Goal: Task Accomplishment & Management: Complete application form

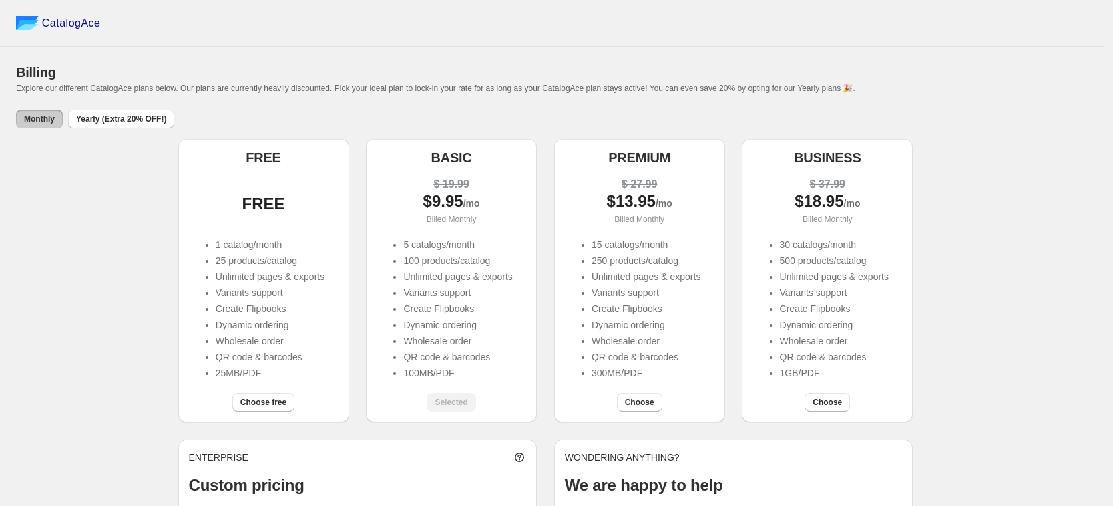
click at [988, 81] on div "Billing" at bounding box center [552, 72] width 1072 height 19
click at [1031, 256] on div "FREE FREE 1 catalog/month 25 products/catalog Unlimited pages & exports Variant…" at bounding box center [552, 366] width 1072 height 455
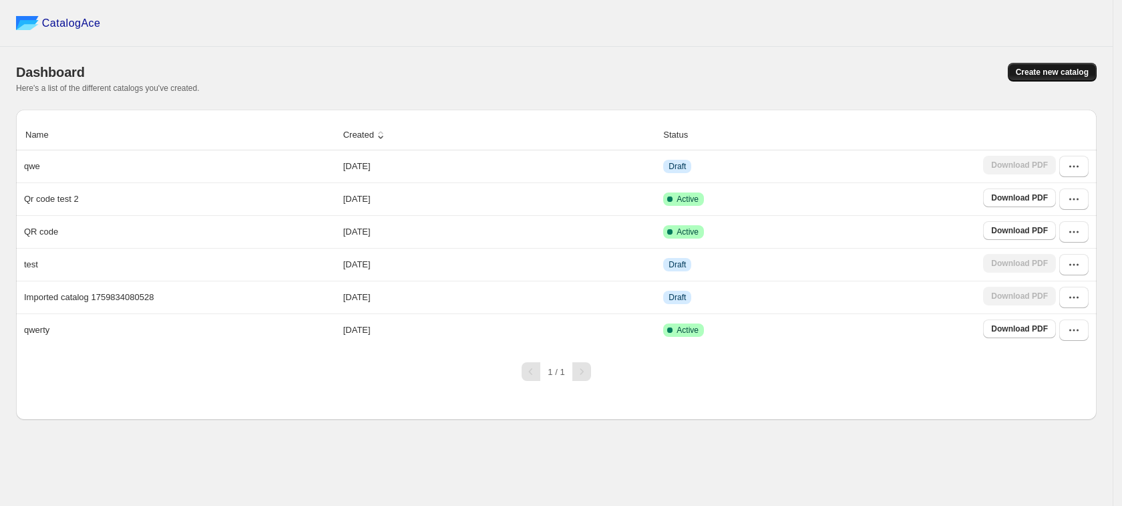
click at [1054, 79] on button "Create new catalog" at bounding box center [1052, 72] width 89 height 19
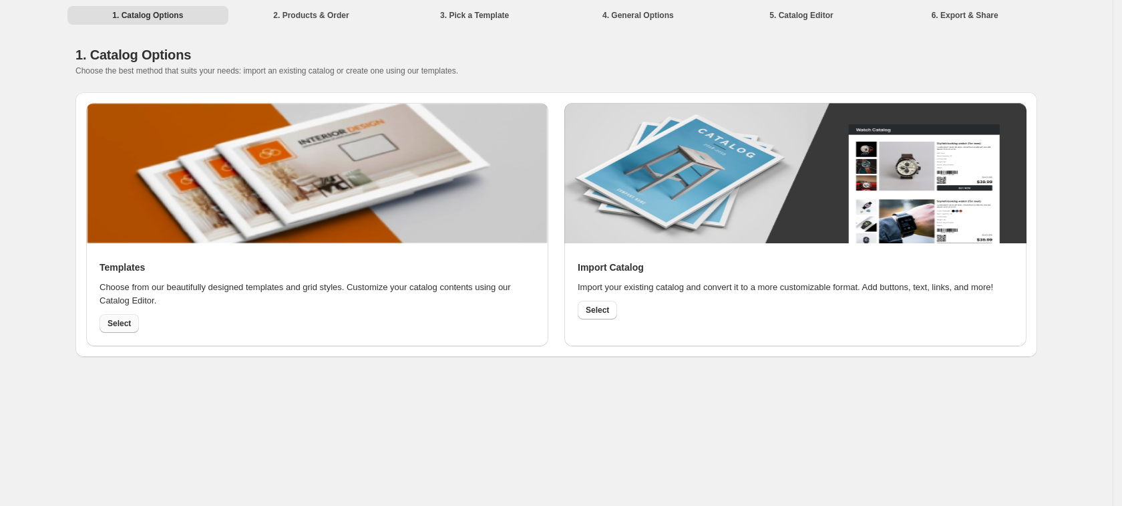
click at [128, 318] on span "Select" at bounding box center [119, 323] width 23 height 11
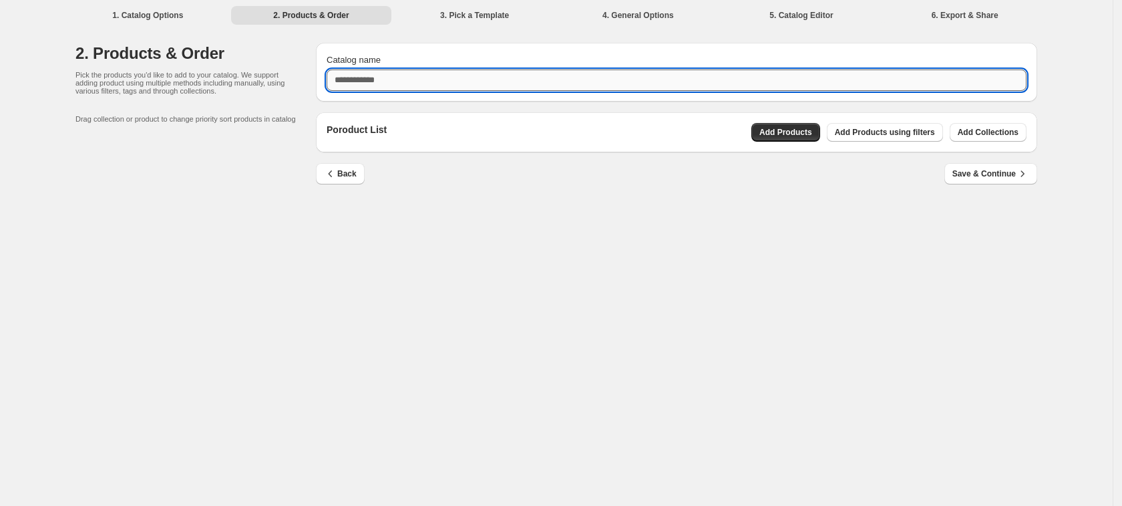
click at [429, 75] on input "Catalog name" at bounding box center [677, 79] width 700 height 21
type input "**********"
click at [789, 133] on span "Add Products" at bounding box center [785, 132] width 53 height 11
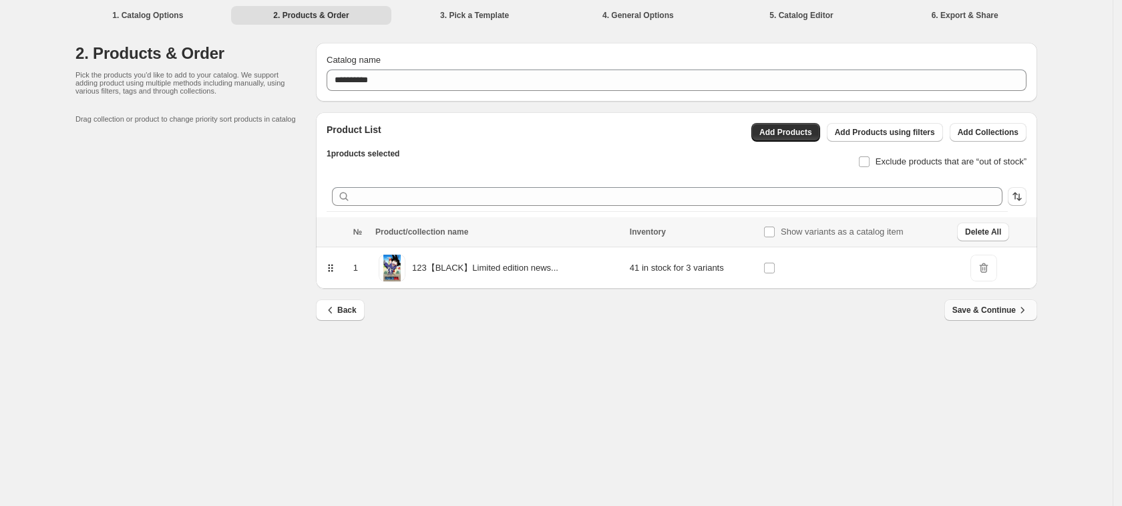
click at [983, 307] on span "Save & Continue" at bounding box center [990, 309] width 77 height 13
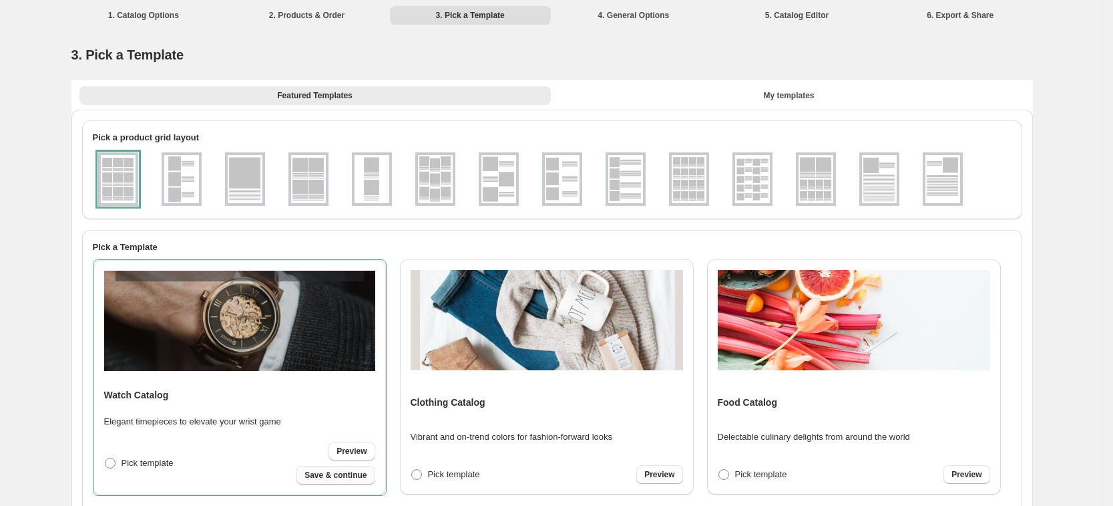
click at [323, 476] on span "Save & continue" at bounding box center [336, 475] width 62 height 11
select select "**********"
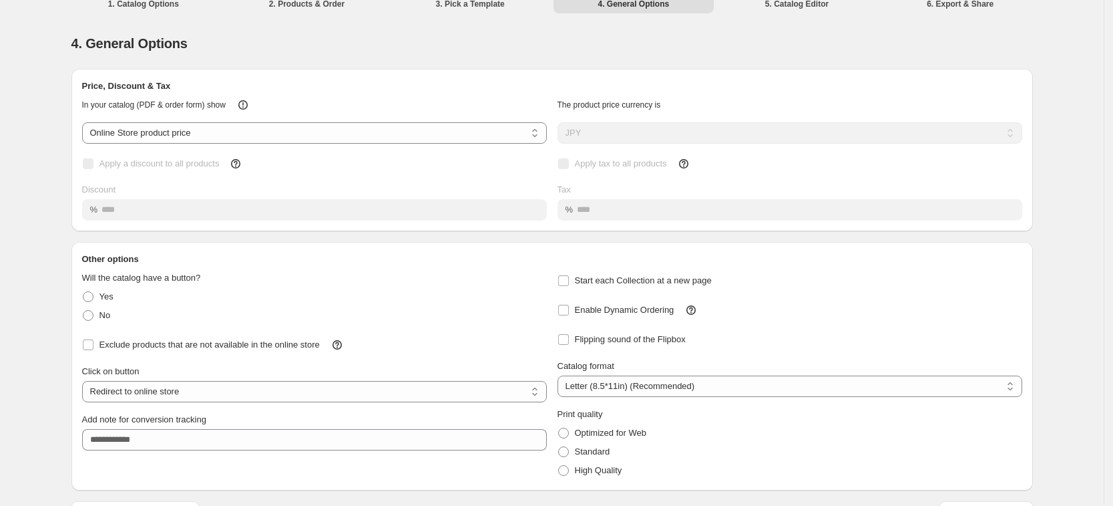
scroll to position [45, 0]
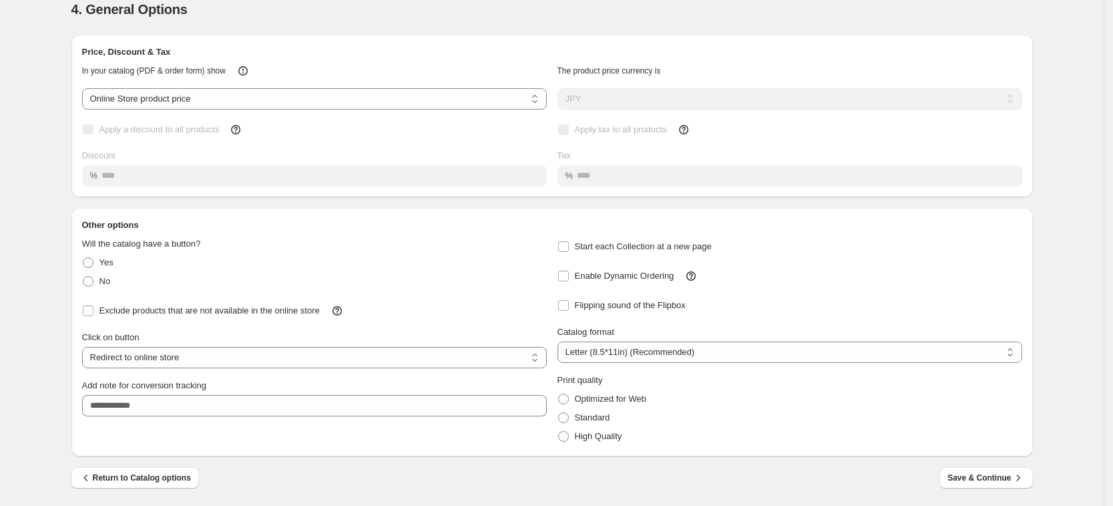
click at [958, 475] on span "Save & Continue" at bounding box center [986, 477] width 77 height 13
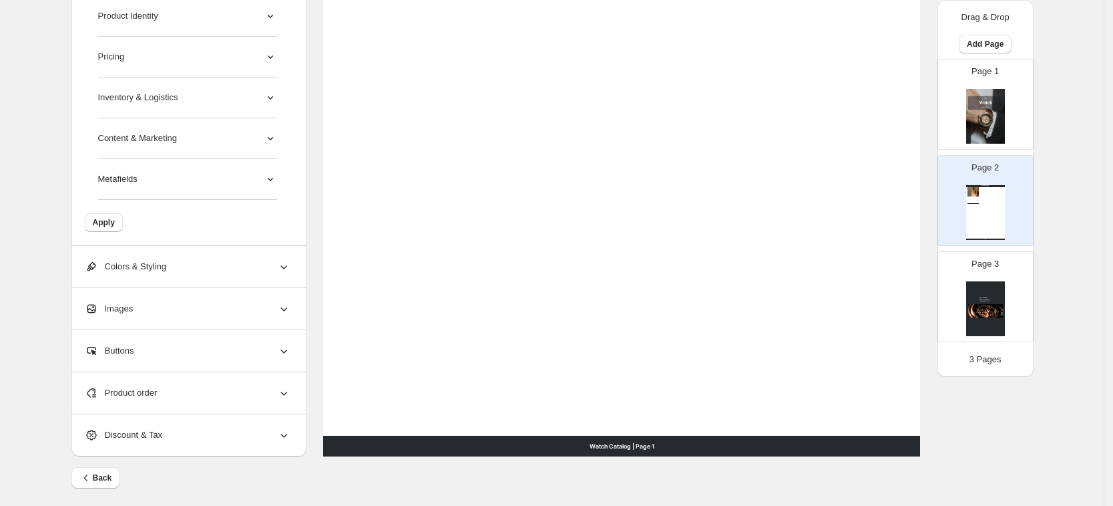
scroll to position [513, 0]
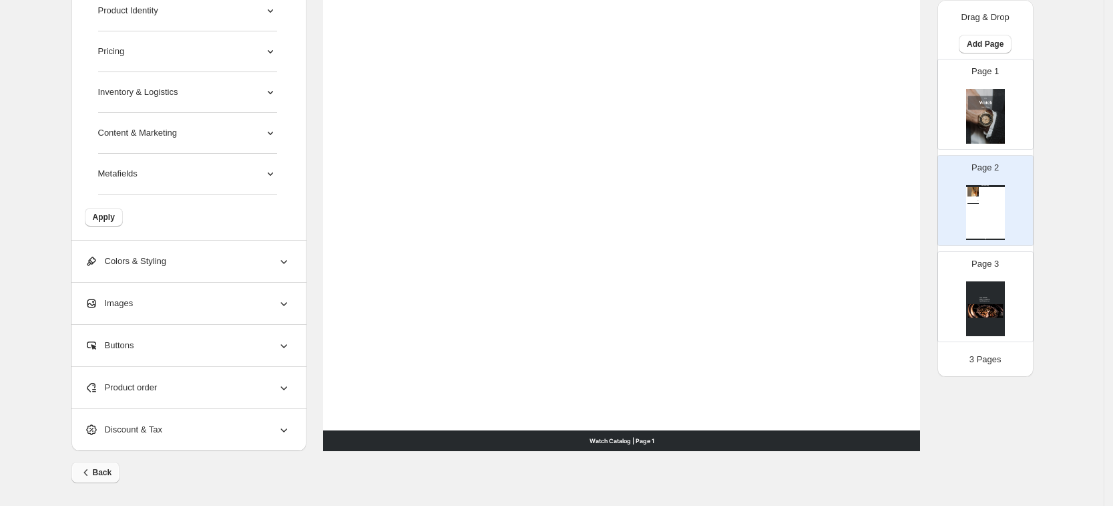
click at [87, 470] on icon "button" at bounding box center [85, 472] width 13 height 13
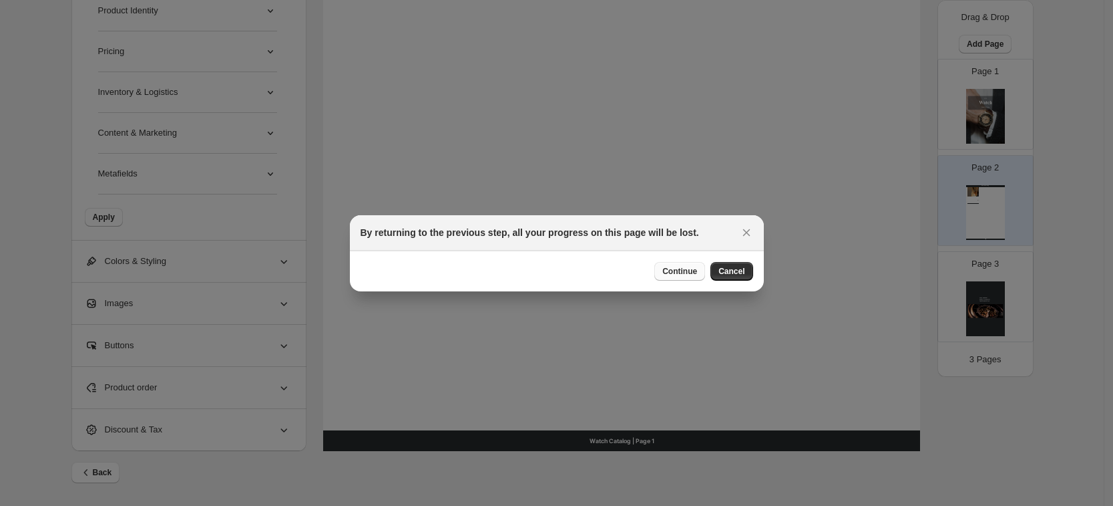
click at [697, 268] on span "Continue" at bounding box center [680, 271] width 35 height 11
select select "**********"
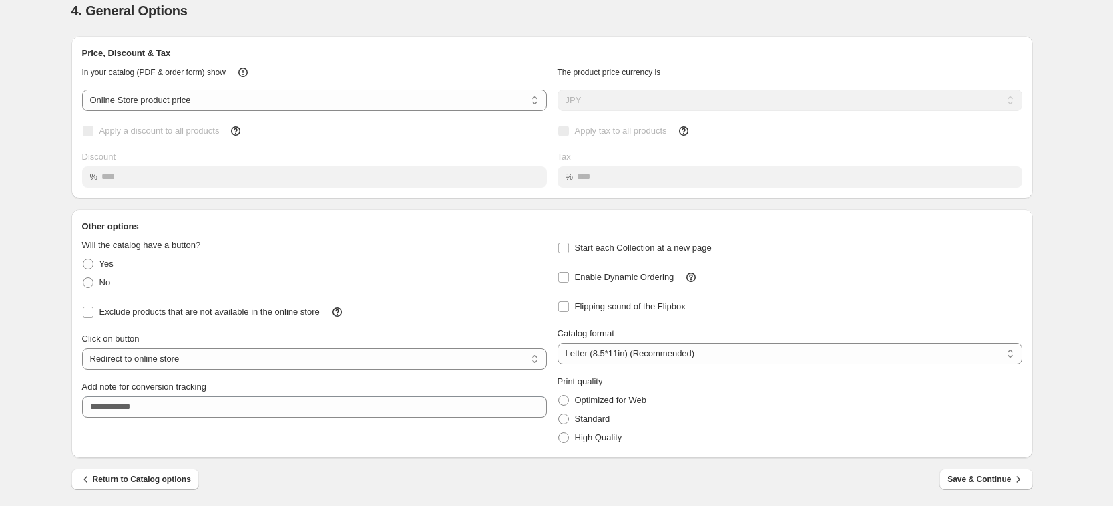
scroll to position [45, 0]
click at [130, 473] on span "Return to Catalog options" at bounding box center [135, 477] width 112 height 13
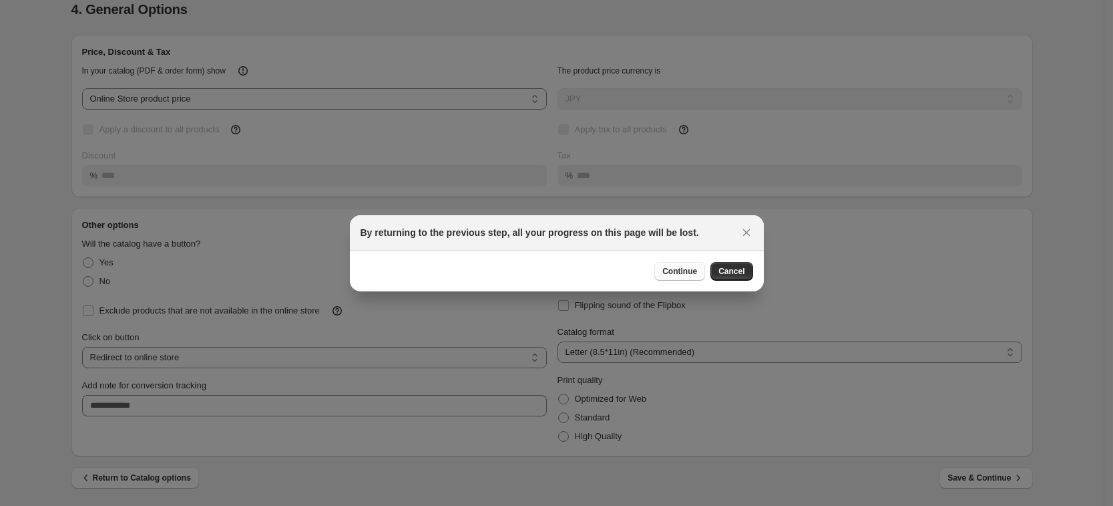
click at [672, 271] on span "Continue" at bounding box center [680, 271] width 35 height 11
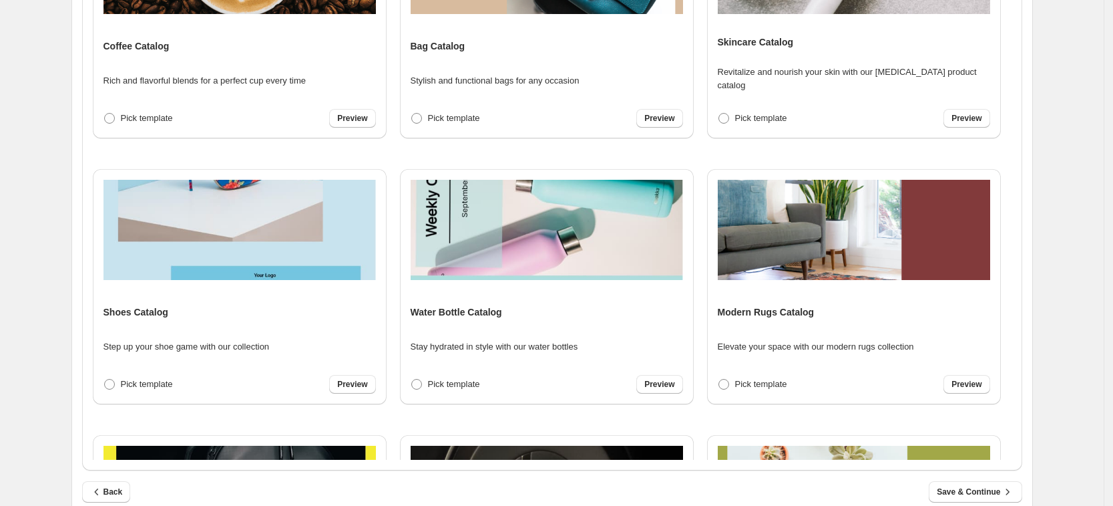
scroll to position [372, 0]
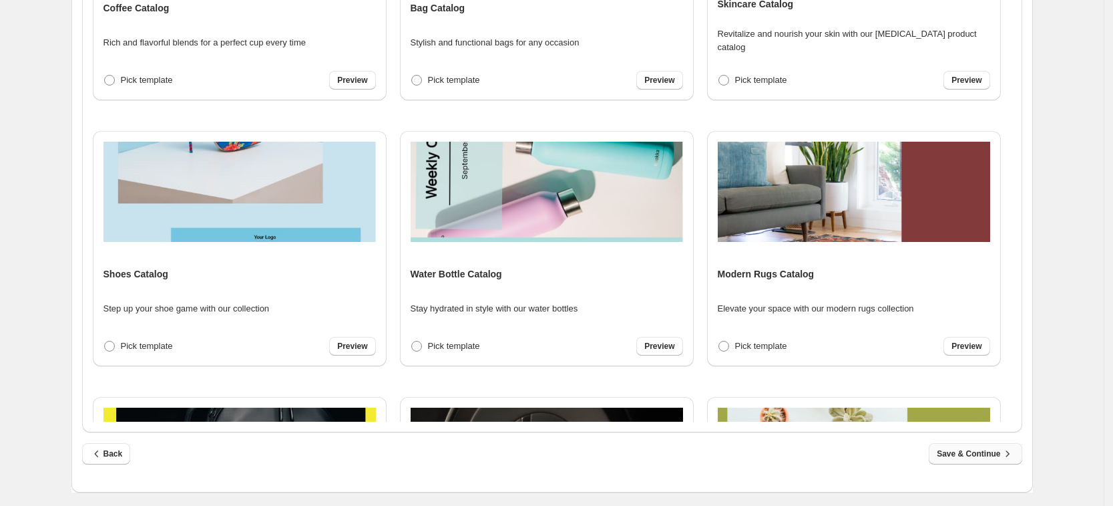
click at [968, 463] on button "Save & Continue" at bounding box center [975, 453] width 93 height 21
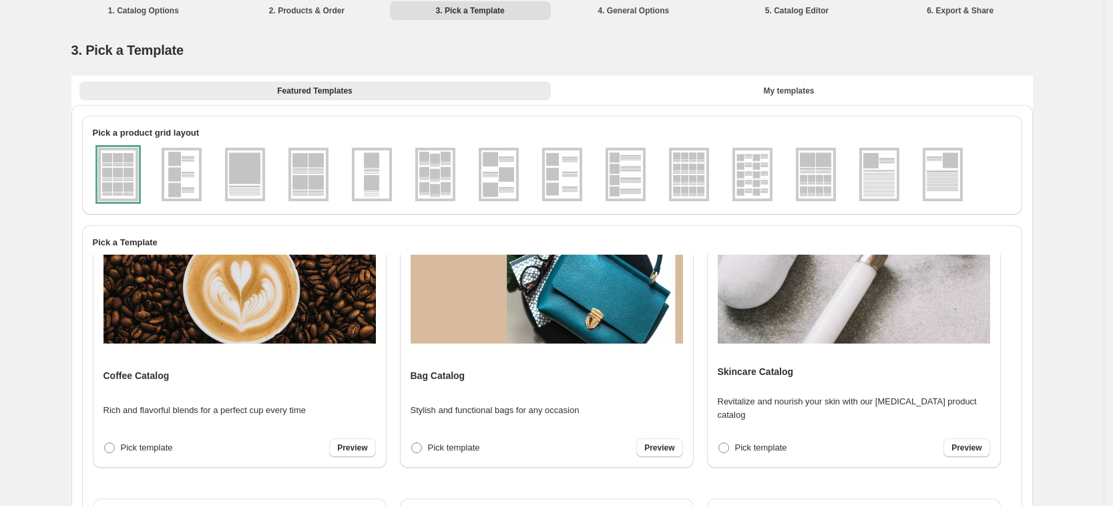
select select "**********"
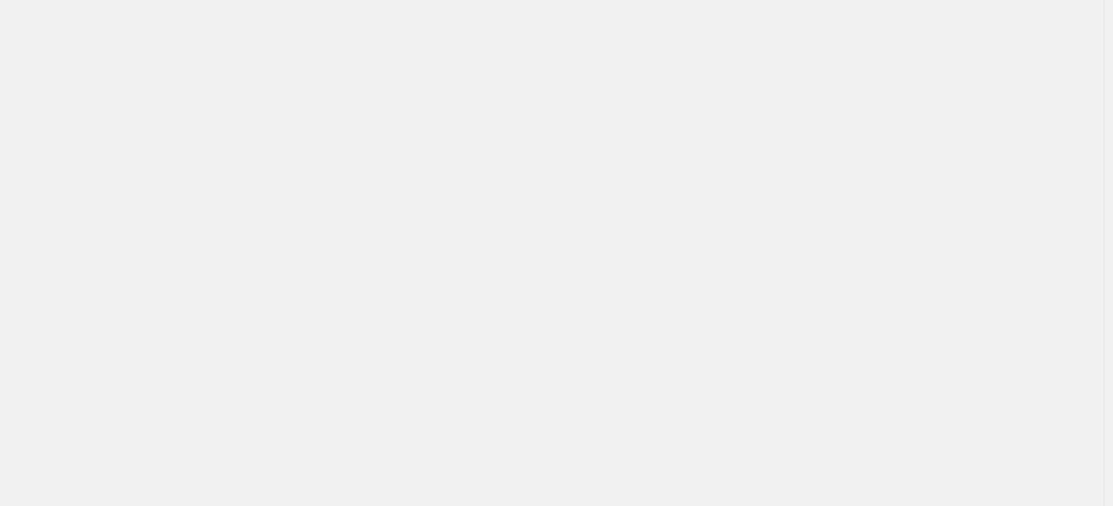
scroll to position [0, 0]
select select "**********"
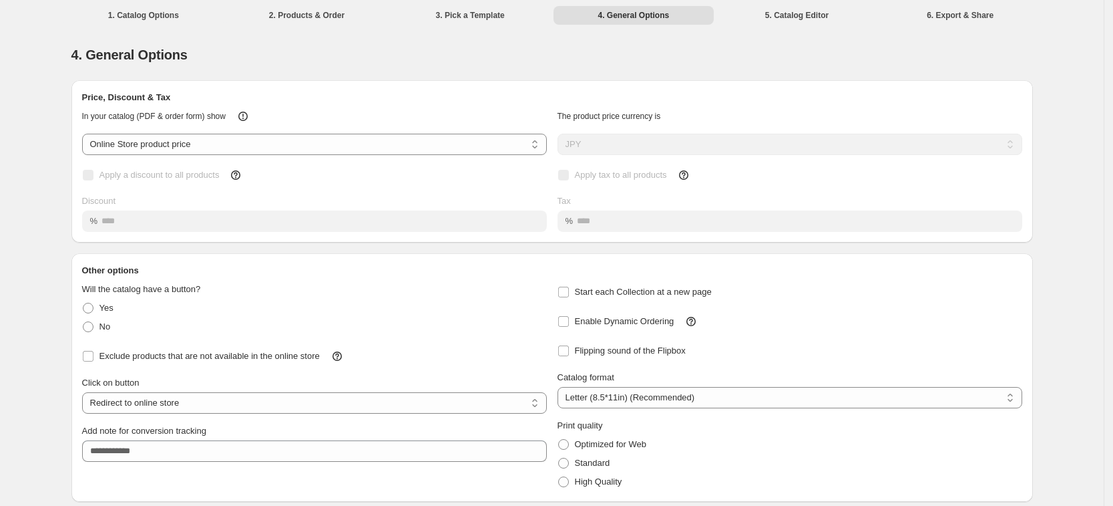
click at [884, 324] on div "Enable Dynamic Ordering" at bounding box center [785, 315] width 476 height 29
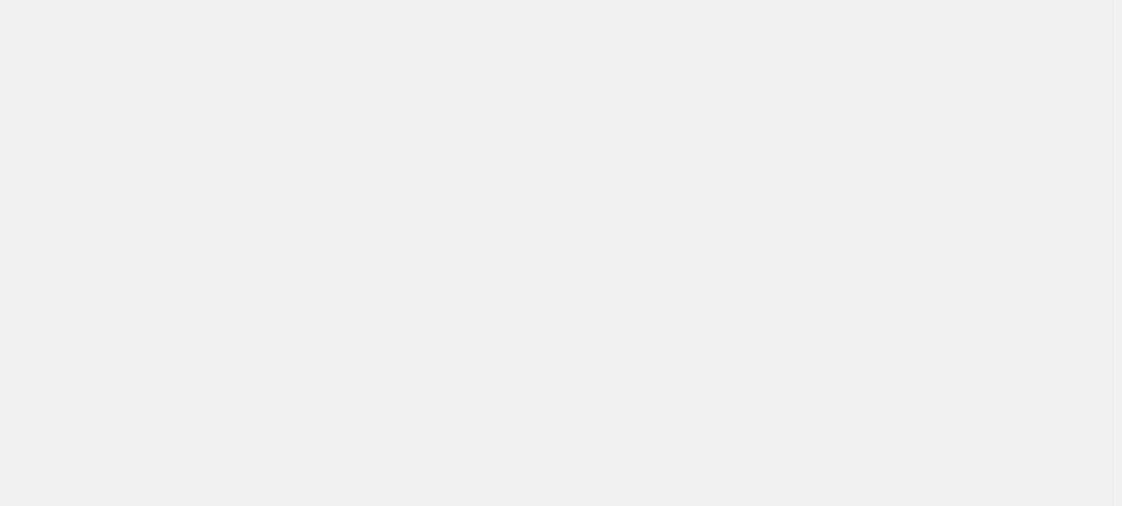
select select "**********"
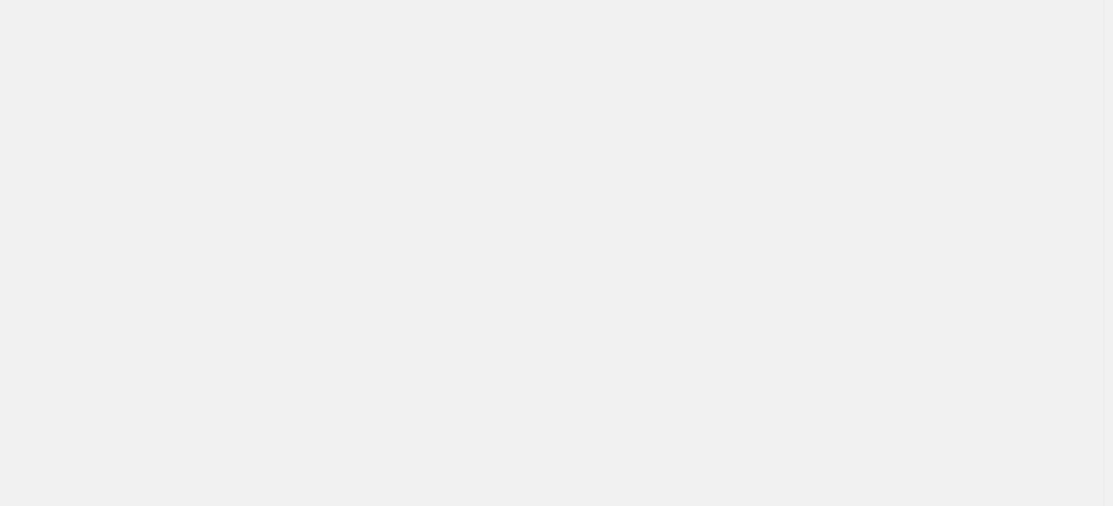
select select "**********"
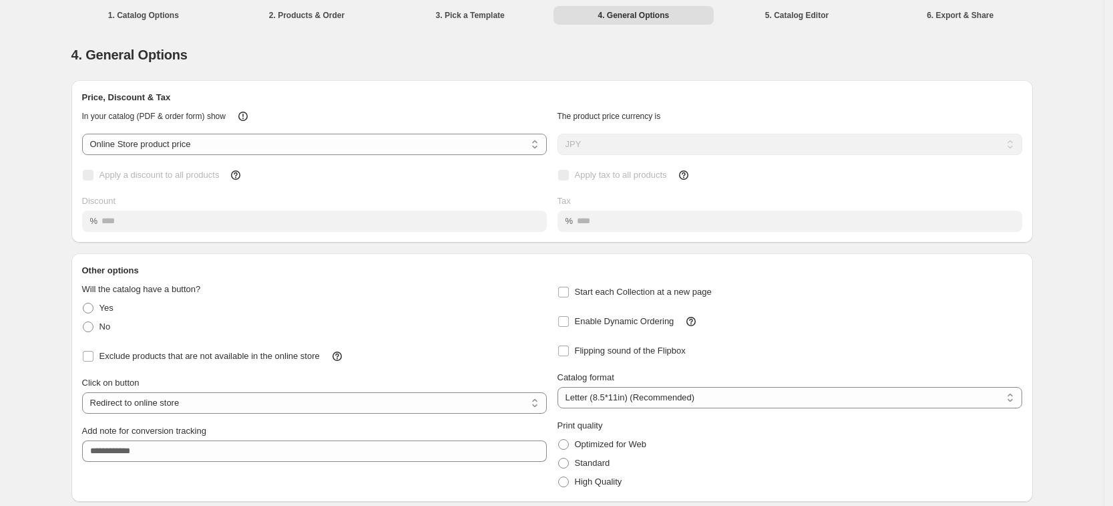
click at [1070, 327] on div "**********" at bounding box center [552, 275] width 1104 height 551
click at [840, 332] on div "**********" at bounding box center [790, 381] width 465 height 219
drag, startPoint x: 872, startPoint y: 316, endPoint x: 1027, endPoint y: 358, distance: 160.6
click at [1027, 358] on div "**********" at bounding box center [552, 389] width 962 height 224
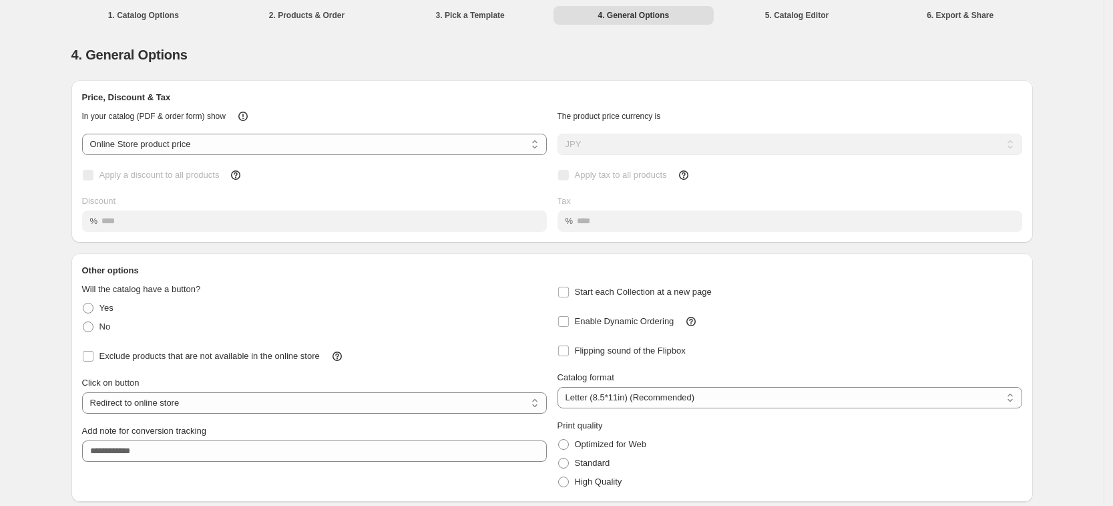
click at [1027, 358] on div "**********" at bounding box center [552, 389] width 962 height 224
click at [1003, 351] on div "Flipping sound of the Flipbox" at bounding box center [790, 350] width 465 height 19
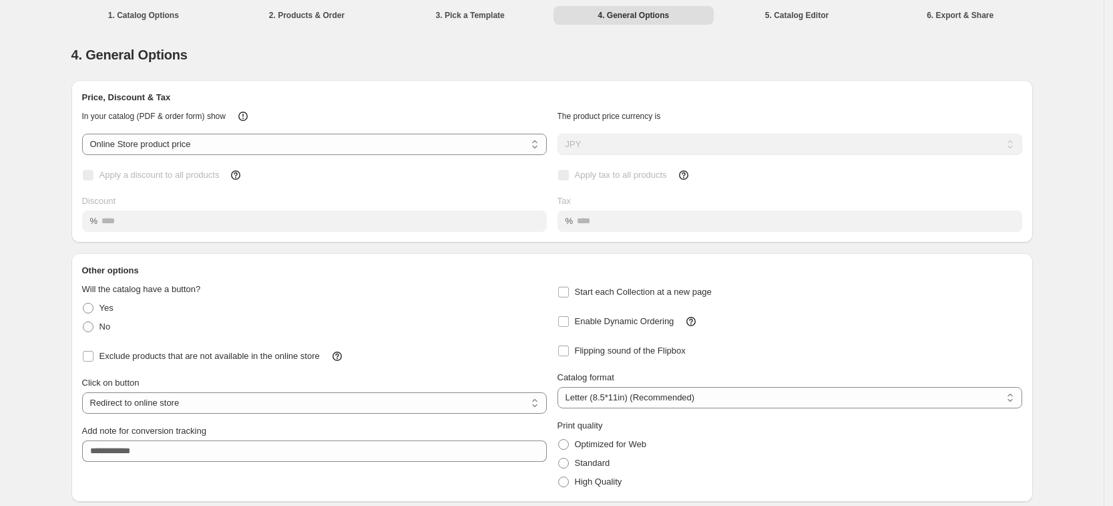
click at [1003, 351] on div "Flipping sound of the Flipbox" at bounding box center [790, 350] width 465 height 19
click at [997, 351] on div "Flipping sound of the Flipbox" at bounding box center [790, 350] width 465 height 19
click at [993, 351] on div "Flipping sound of the Flipbox" at bounding box center [790, 350] width 465 height 19
click at [934, 350] on div "Flipping sound of the Flipbox" at bounding box center [790, 350] width 465 height 19
click at [920, 351] on div "Flipping sound of the Flipbox" at bounding box center [790, 350] width 465 height 19
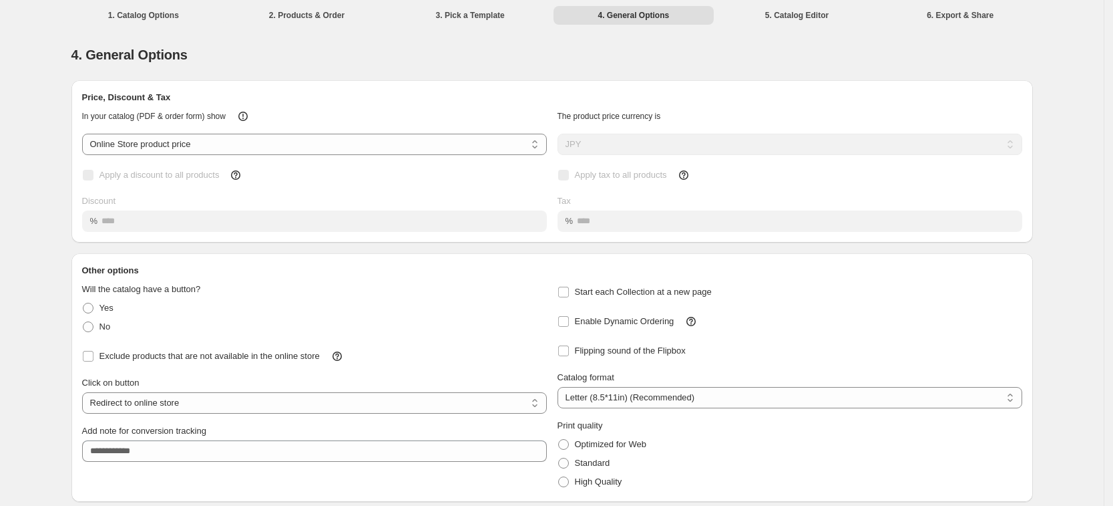
click at [827, 353] on div "Flipping sound of the Flipbox" at bounding box center [790, 350] width 465 height 19
click at [910, 339] on div "**********" at bounding box center [790, 381] width 465 height 219
click at [907, 340] on div "**********" at bounding box center [790, 381] width 465 height 219
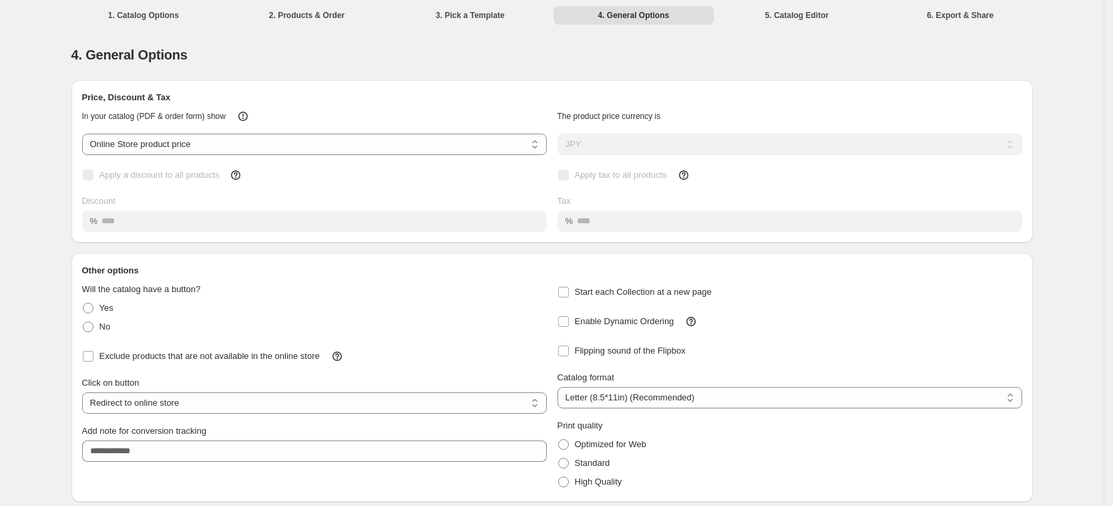
click at [907, 340] on div "**********" at bounding box center [790, 381] width 465 height 219
click at [900, 342] on div "Flipping sound of the Flipbox" at bounding box center [790, 350] width 465 height 19
click at [898, 342] on div "Flipping sound of the Flipbox" at bounding box center [790, 350] width 465 height 19
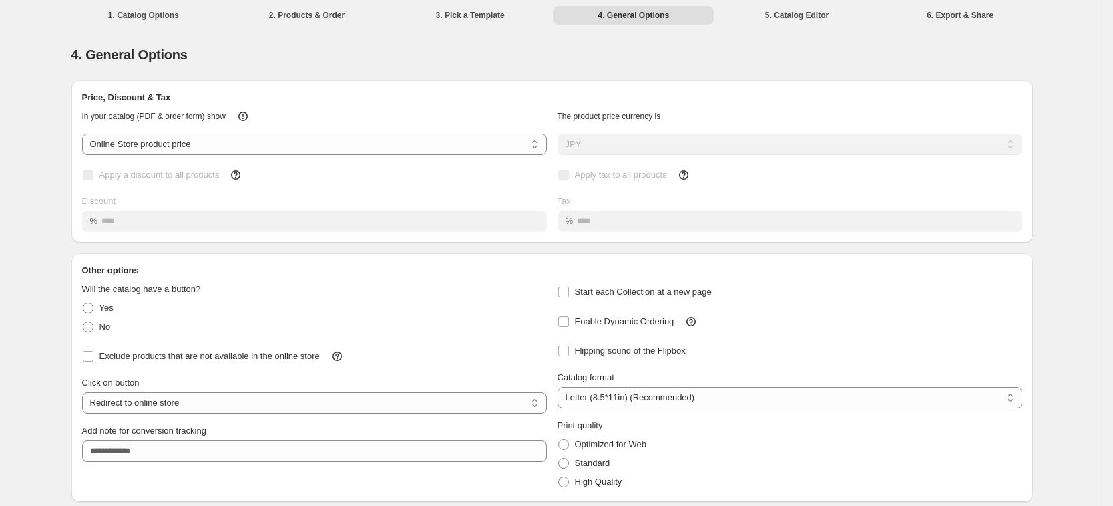
click at [898, 342] on div "Flipping sound of the Flipbox" at bounding box center [790, 350] width 465 height 19
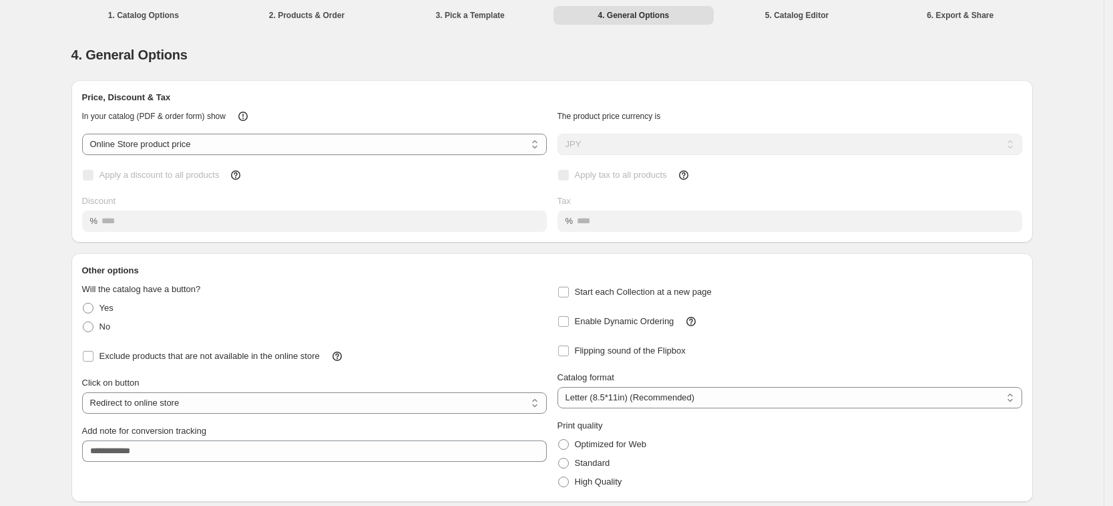
click at [896, 342] on div "Flipping sound of the Flipbox" at bounding box center [790, 350] width 465 height 19
click at [893, 343] on div "Flipping sound of the Flipbox" at bounding box center [790, 350] width 465 height 19
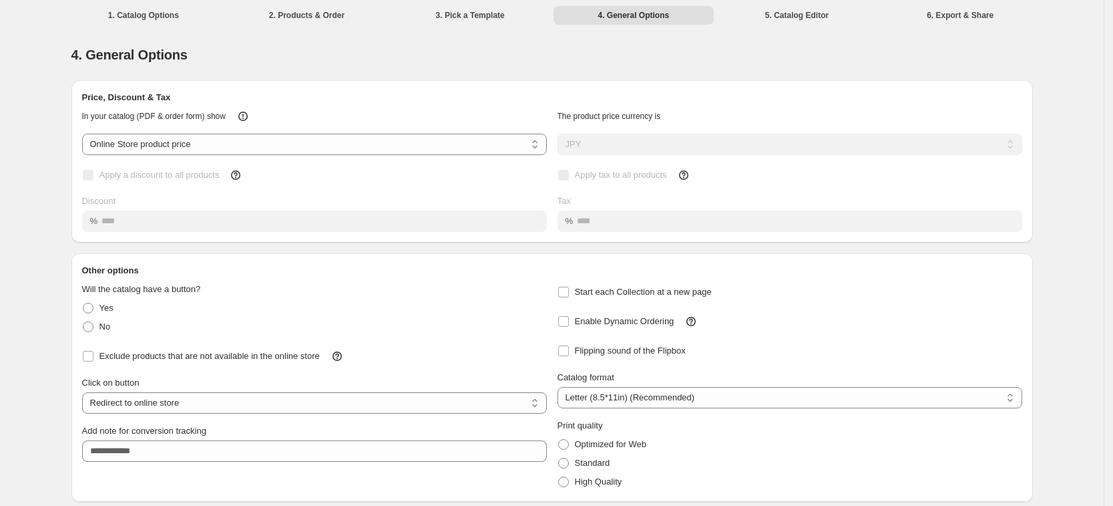
click at [890, 343] on div "Flipping sound of the Flipbox" at bounding box center [790, 350] width 465 height 19
click at [924, 309] on div "Enable Dynamic Ordering" at bounding box center [785, 315] width 476 height 29
click at [928, 336] on div "**********" at bounding box center [790, 381] width 465 height 219
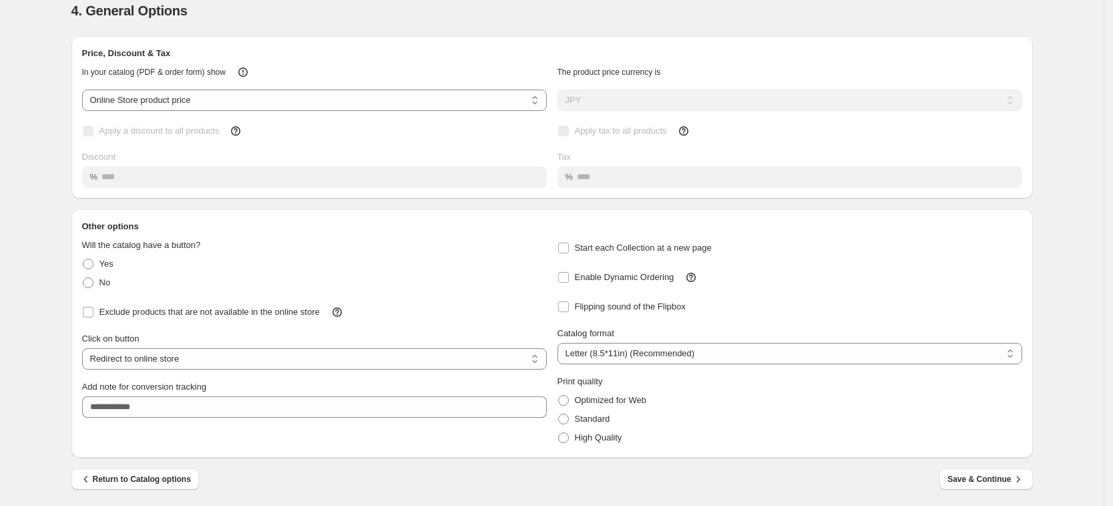
scroll to position [45, 0]
click at [976, 467] on button "Save & Continue" at bounding box center [986, 477] width 93 height 21
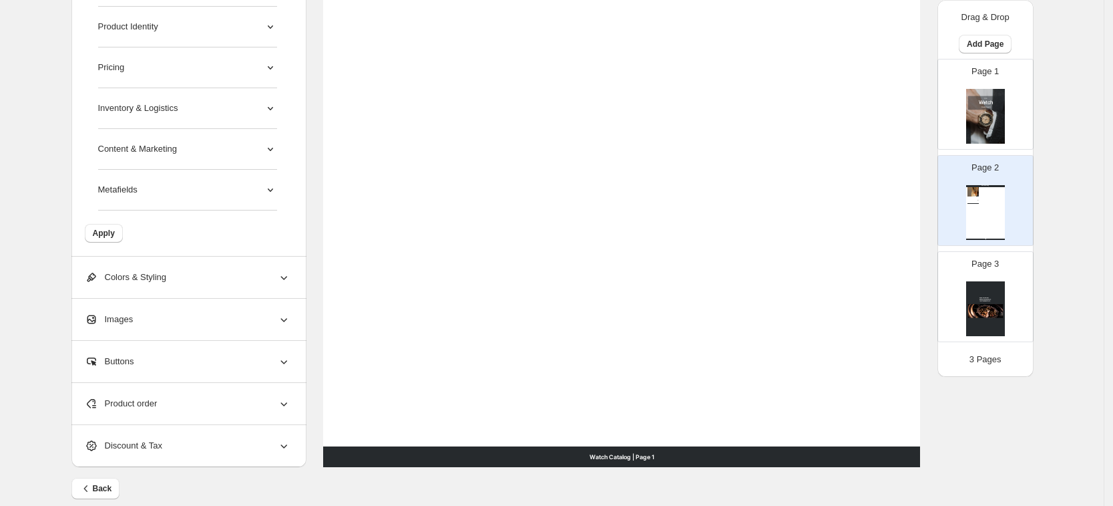
scroll to position [513, 0]
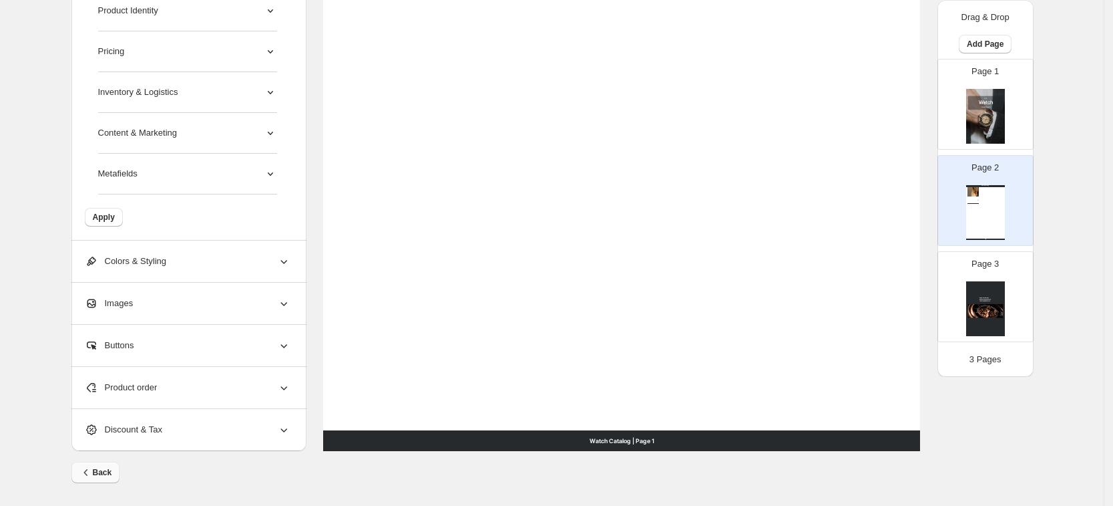
click at [89, 470] on icon "button" at bounding box center [85, 472] width 13 height 13
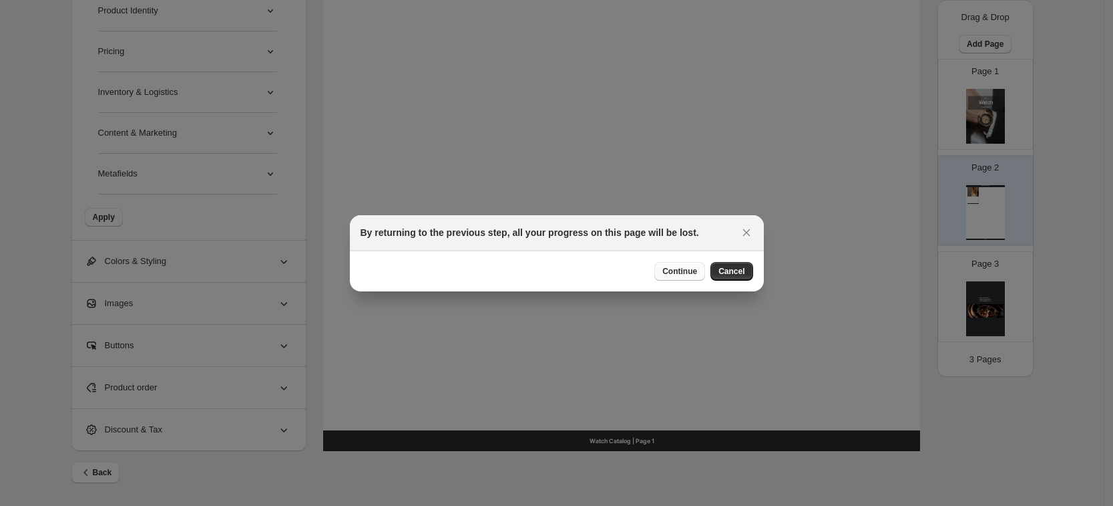
click at [696, 266] on span "Continue" at bounding box center [680, 271] width 35 height 11
select select "**********"
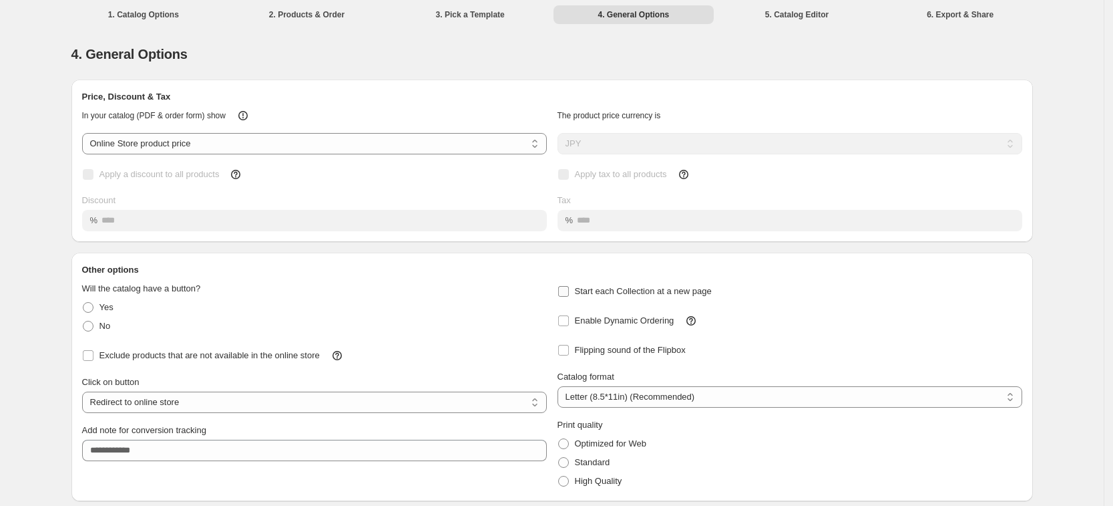
scroll to position [0, 0]
click at [872, 315] on div "Enable Dynamic Ordering" at bounding box center [785, 315] width 476 height 29
drag, startPoint x: 863, startPoint y: 323, endPoint x: 885, endPoint y: 329, distance: 22.7
click at [863, 324] on div "Enable Dynamic Ordering" at bounding box center [785, 315] width 476 height 29
click at [920, 309] on div "Enable Dynamic Ordering" at bounding box center [785, 315] width 476 height 29
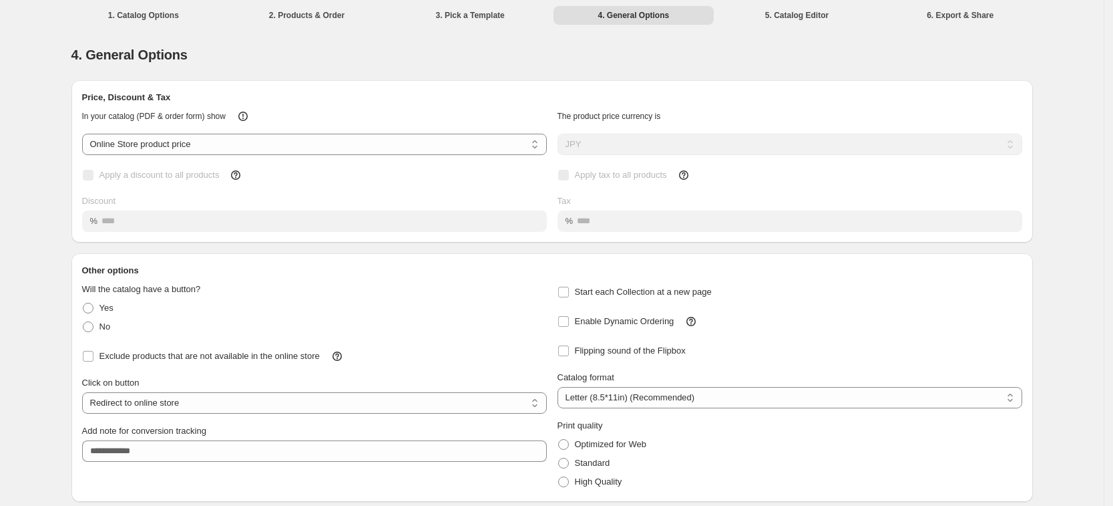
click at [867, 317] on div "Enable Dynamic Ordering" at bounding box center [785, 315] width 476 height 29
click at [926, 345] on div "Flipping sound of the Flipbox" at bounding box center [790, 350] width 465 height 19
click at [871, 292] on div "Start each Collection at a new page" at bounding box center [790, 292] width 465 height 19
click at [941, 301] on div "Enable Dynamic Ordering" at bounding box center [785, 315] width 476 height 29
click at [939, 305] on div "Enable Dynamic Ordering" at bounding box center [785, 315] width 476 height 29
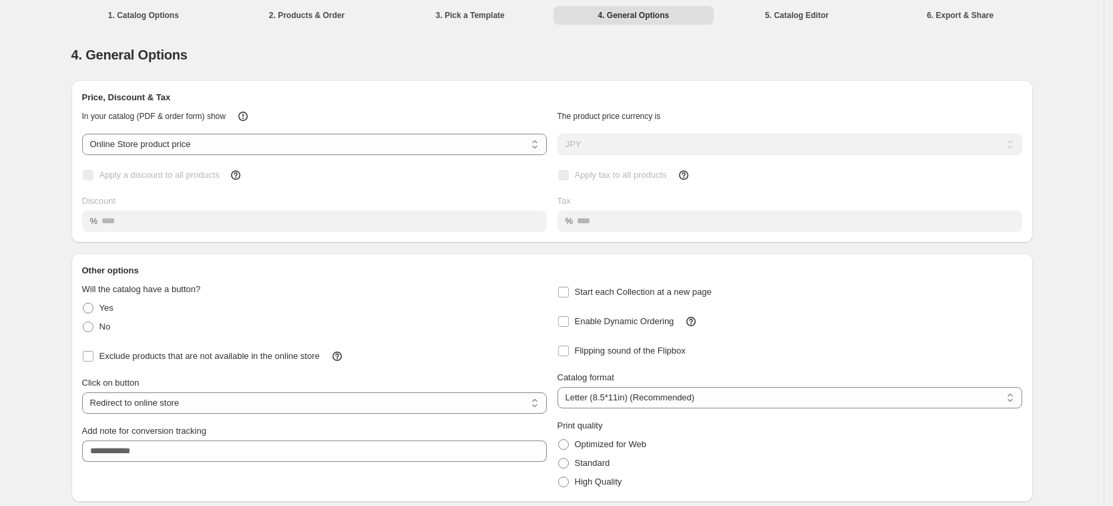
click at [925, 293] on div "Start each Collection at a new page" at bounding box center [790, 292] width 465 height 19
click at [783, 444] on div "Optimized for Web" at bounding box center [790, 444] width 465 height 19
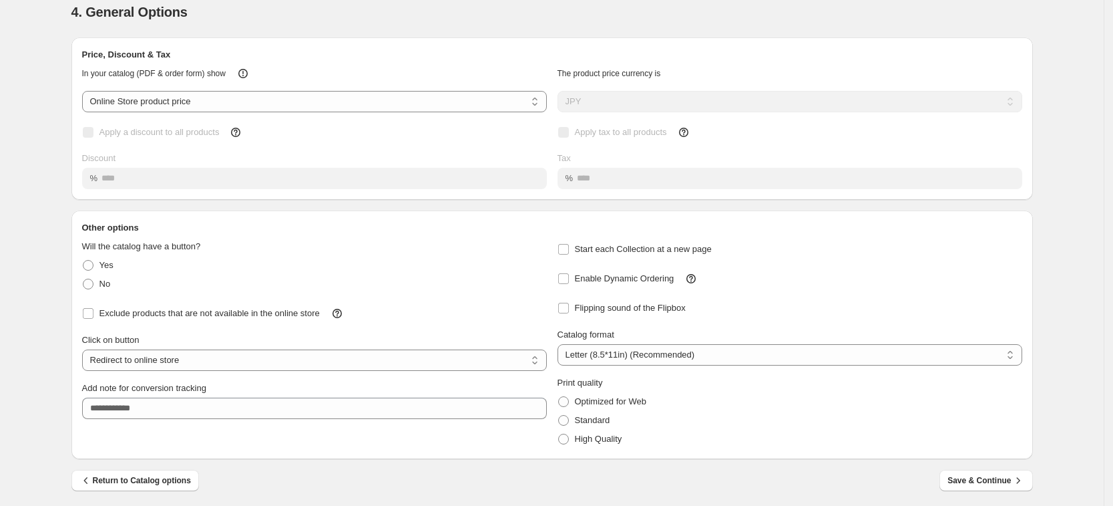
scroll to position [45, 0]
click at [966, 482] on span "Save & Continue" at bounding box center [986, 477] width 77 height 13
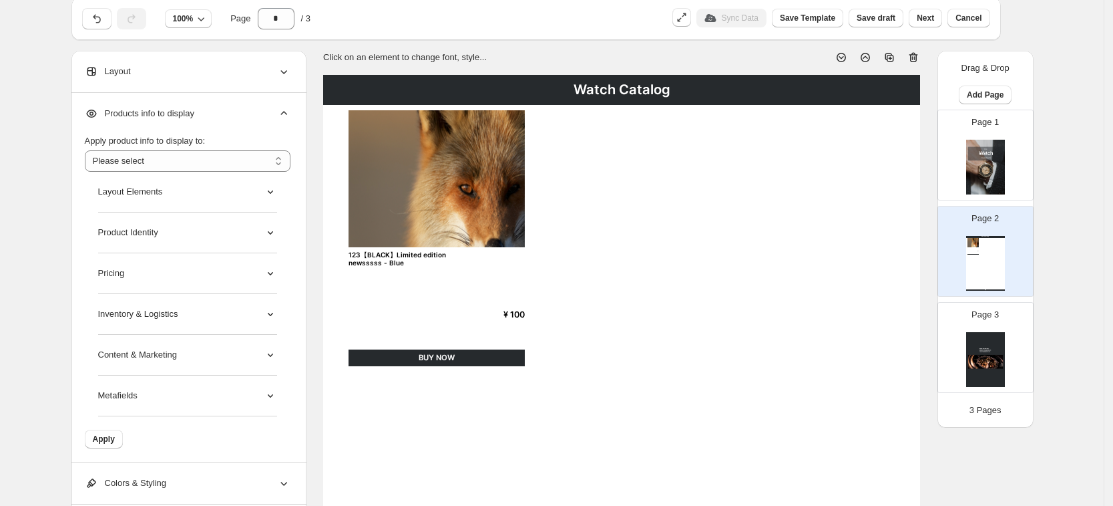
click at [854, 269] on div "Watch Catalog 123【BLACK】Limited edition newsssss - Blue ¥ 100 BUY NOW Watch Cat…" at bounding box center [621, 497] width 597 height 844
click at [764, 303] on div "Watch Catalog 123【BLACK】Limited edition newsssss - Blue ¥ 100 BUY NOW Watch Cat…" at bounding box center [621, 497] width 597 height 844
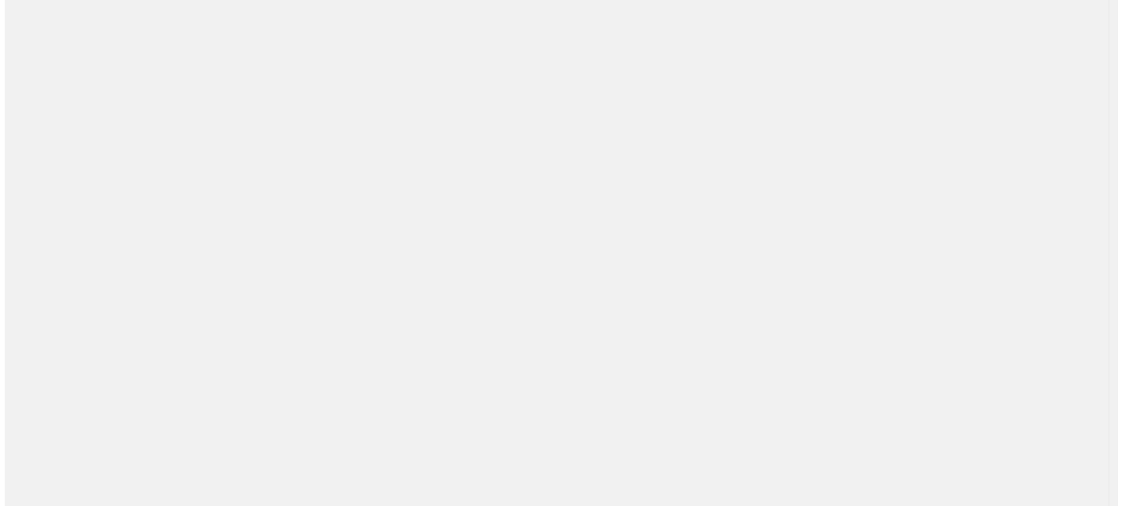
scroll to position [0, 0]
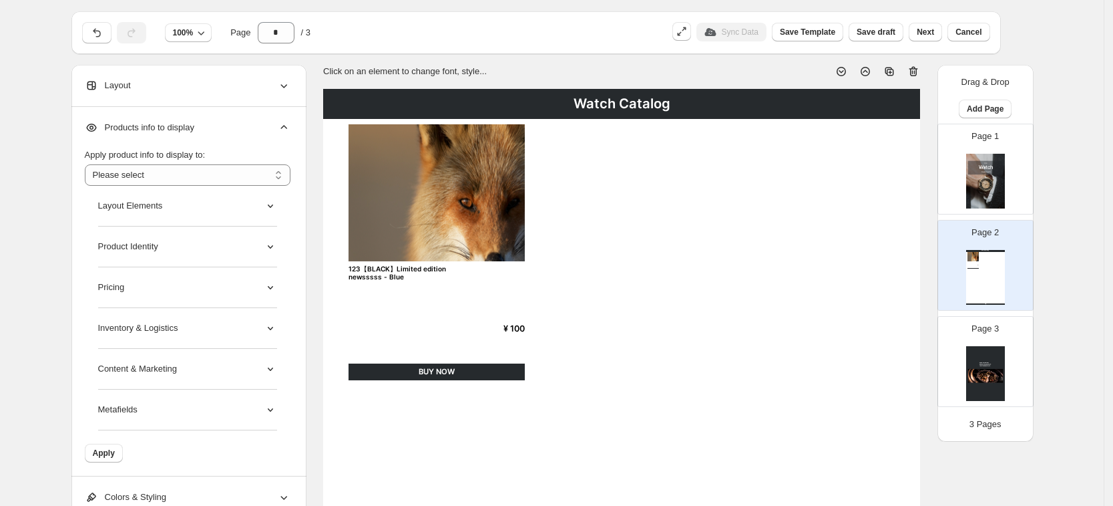
scroll to position [83, 0]
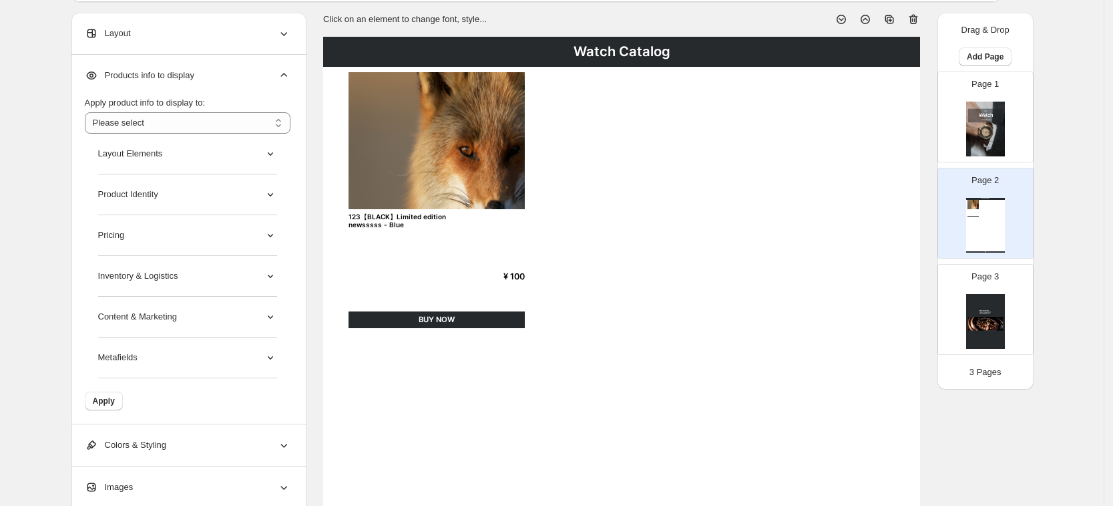
click at [212, 156] on div "Layout Elements" at bounding box center [187, 154] width 179 height 41
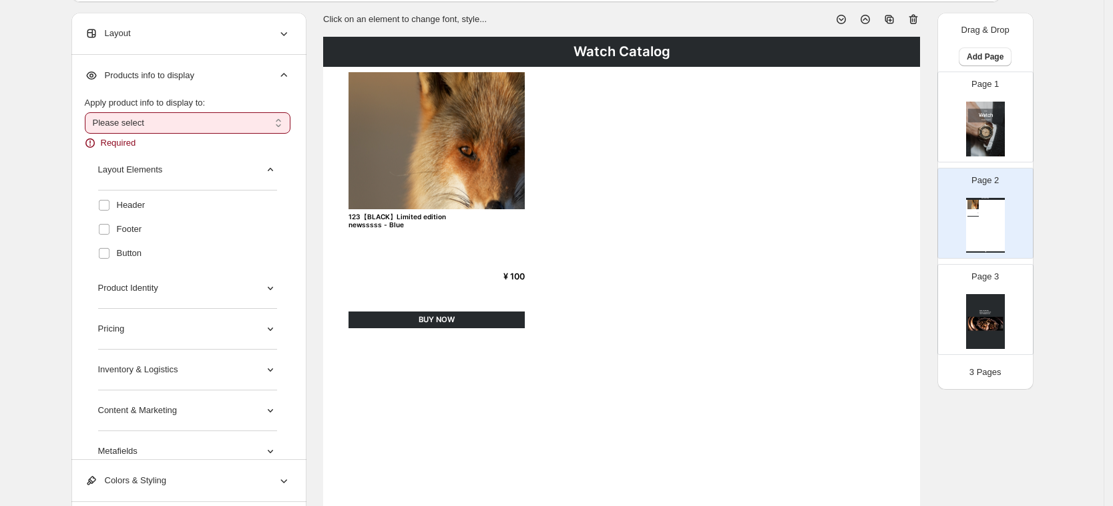
click at [194, 126] on select "**********" at bounding box center [188, 122] width 206 height 21
select select "*********"
click at [89, 112] on select "**********" at bounding box center [188, 122] width 206 height 21
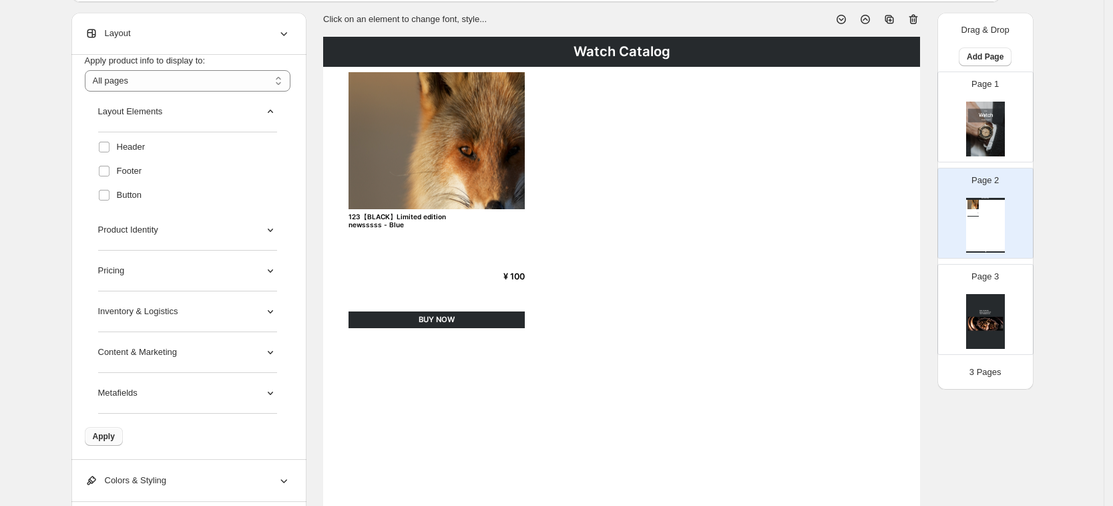
click at [100, 439] on span "Apply" at bounding box center [104, 436] width 22 height 11
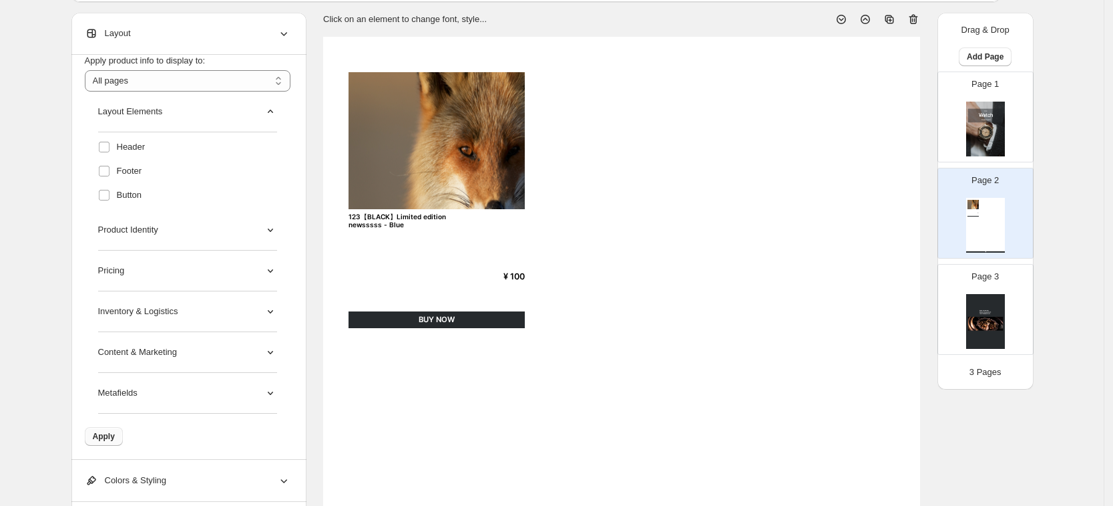
click at [104, 430] on button "Apply" at bounding box center [104, 436] width 38 height 19
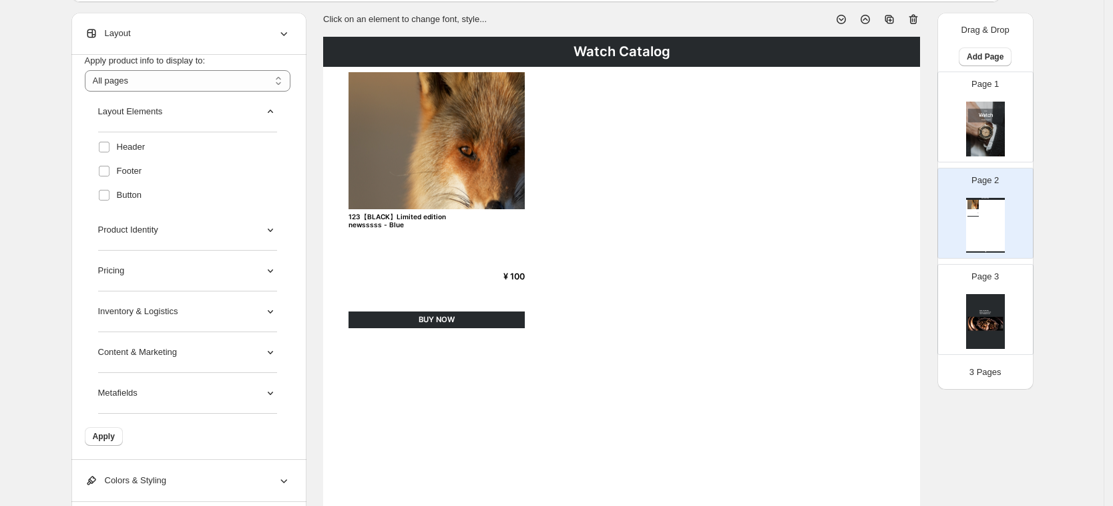
click at [101, 167] on div "Layout Elements Header Footer Button Product Identity Pricing Inventory & Logis…" at bounding box center [188, 252] width 206 height 322
click at [113, 430] on button "Apply" at bounding box center [104, 436] width 38 height 19
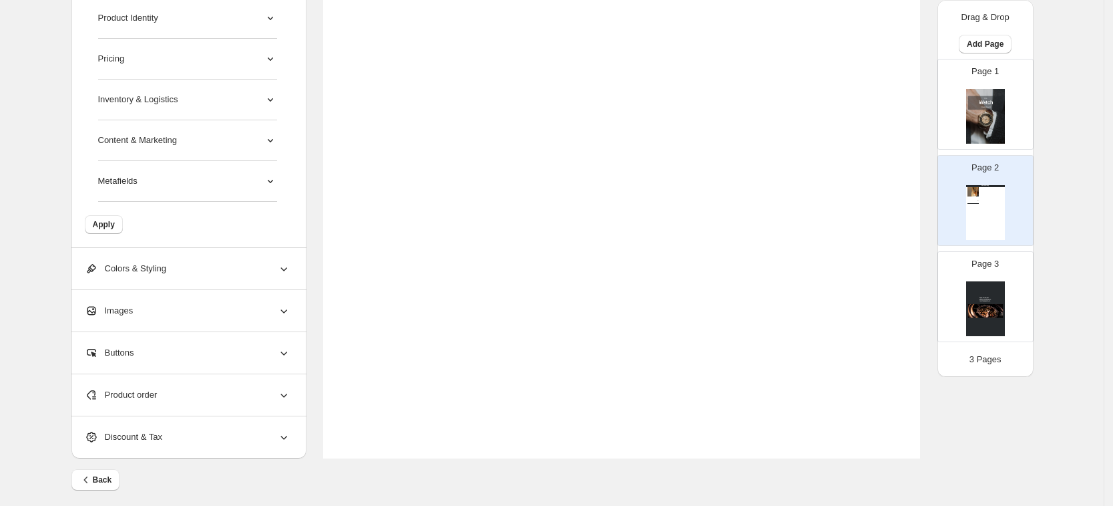
scroll to position [513, 0]
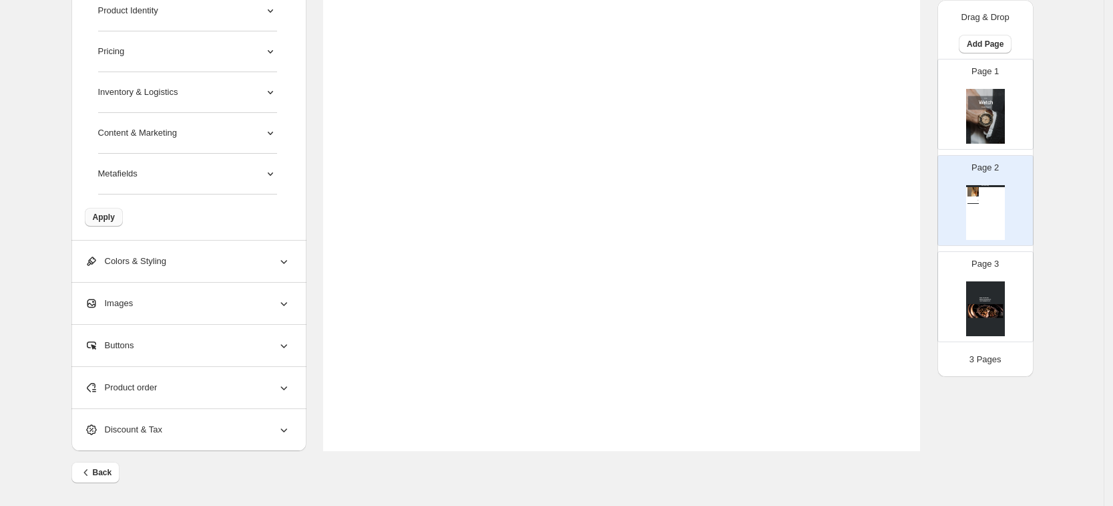
click at [118, 222] on button "Apply" at bounding box center [104, 217] width 38 height 19
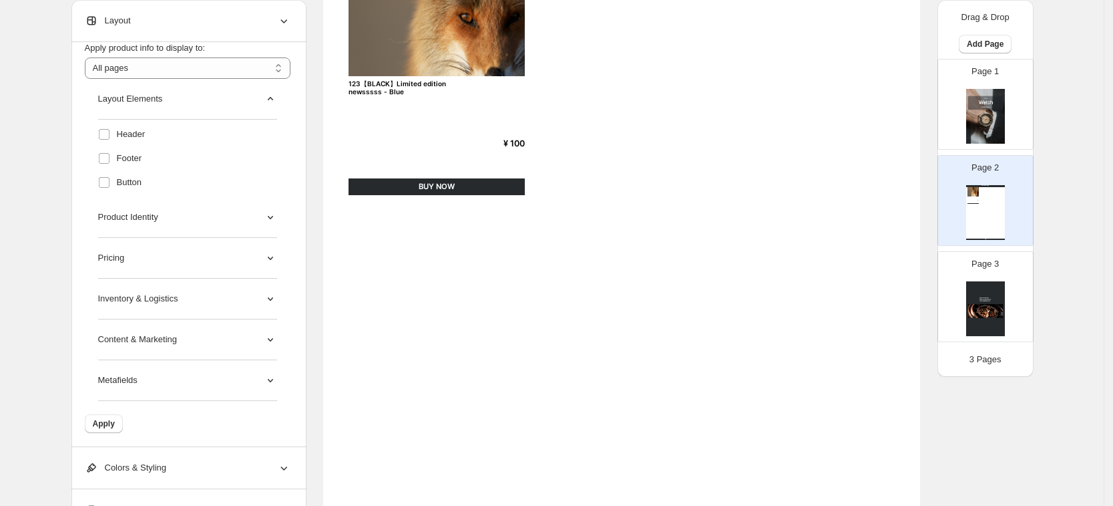
scroll to position [179, 0]
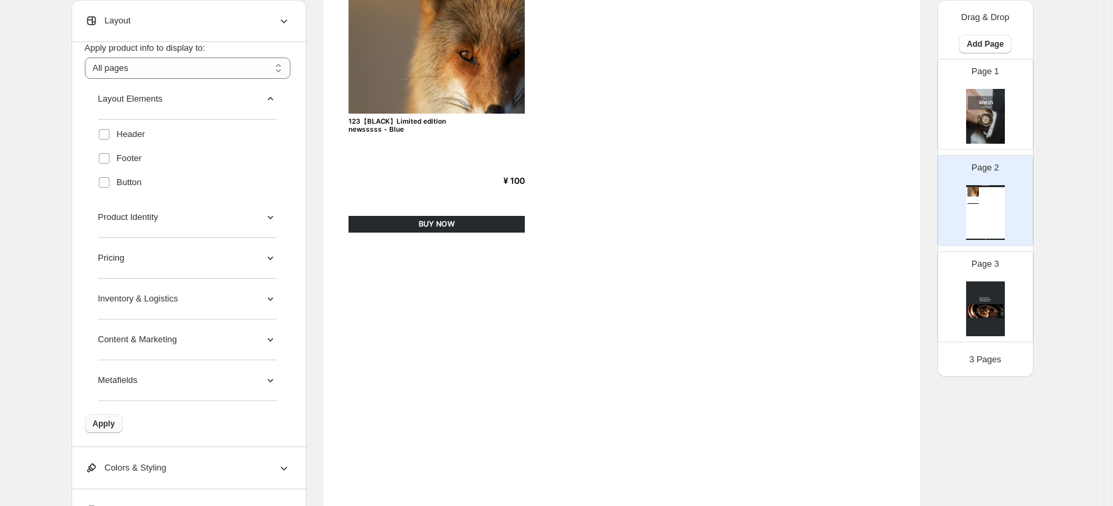
click at [106, 421] on span "Apply" at bounding box center [104, 423] width 22 height 11
click at [108, 424] on span "Apply" at bounding box center [104, 423] width 22 height 11
click at [174, 223] on div "Product Identity" at bounding box center [187, 217] width 179 height 41
click at [184, 107] on div "Layout Elements" at bounding box center [187, 99] width 179 height 41
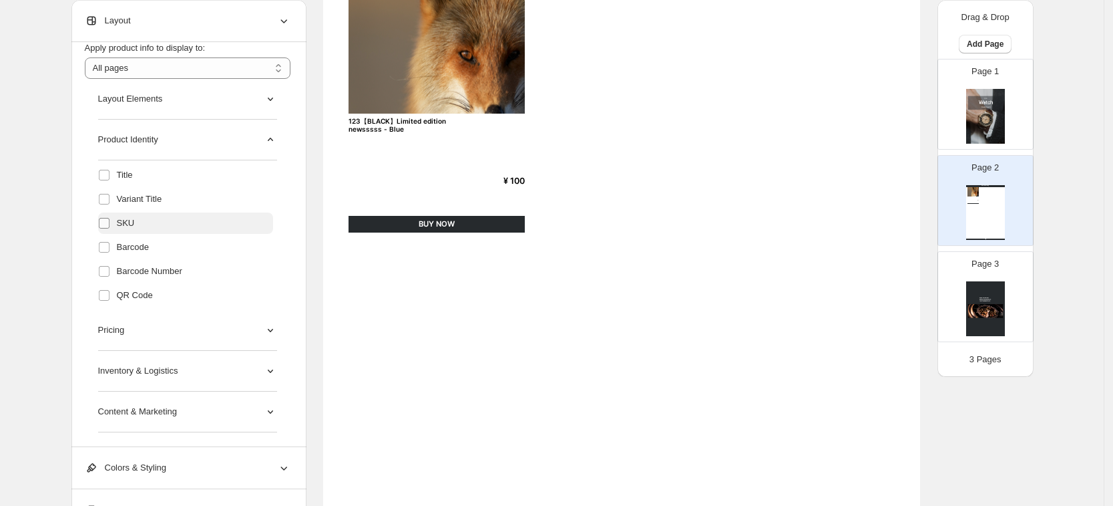
click at [110, 222] on span at bounding box center [104, 223] width 12 height 12
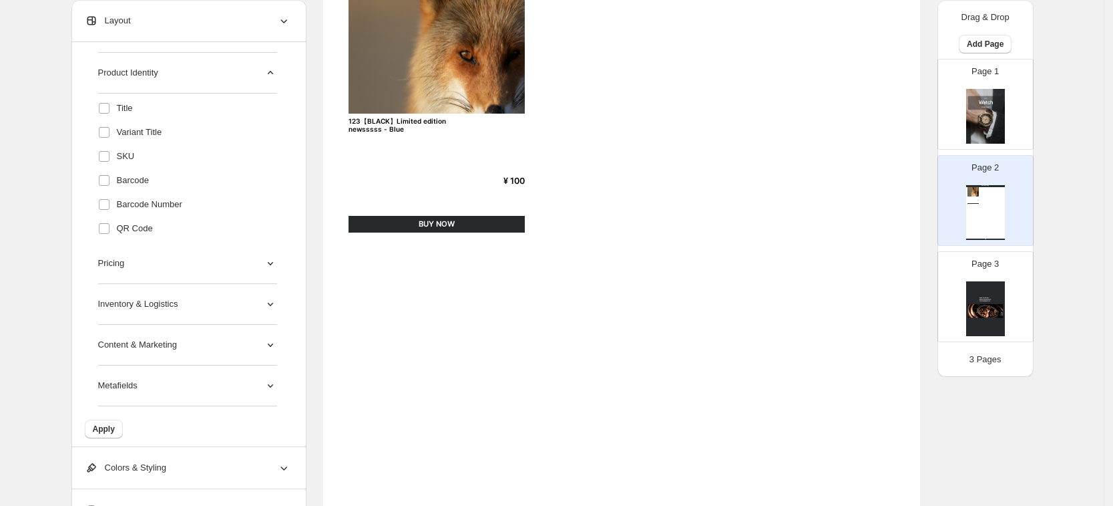
scroll to position [114, 0]
click at [106, 419] on span "Apply" at bounding box center [104, 423] width 22 height 11
click at [115, 420] on span "Apply" at bounding box center [104, 423] width 22 height 11
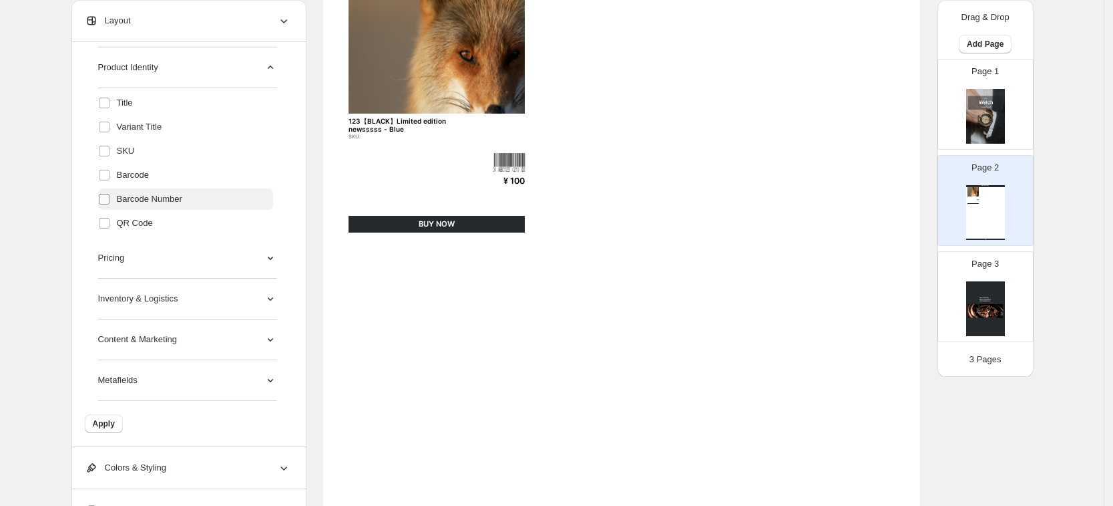
click at [104, 205] on label at bounding box center [106, 198] width 17 height 17
click at [115, 422] on span "Apply" at bounding box center [104, 423] width 22 height 11
click at [115, 419] on span "Apply" at bounding box center [104, 423] width 22 height 11
click at [202, 260] on div "Pricing" at bounding box center [187, 258] width 179 height 41
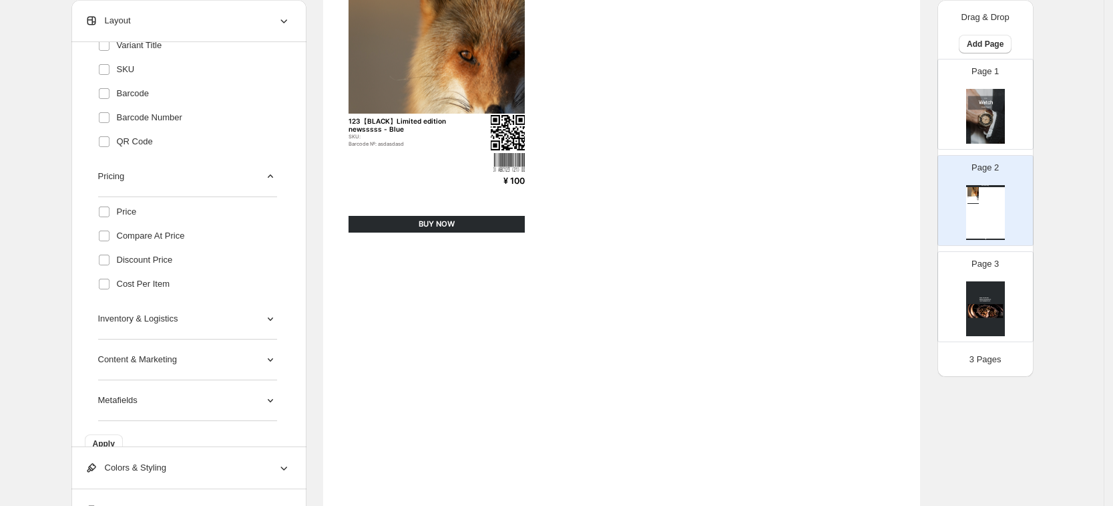
scroll to position [198, 0]
click at [118, 435] on button "Apply" at bounding box center [104, 441] width 38 height 19
click at [106, 434] on button "Apply" at bounding box center [104, 441] width 38 height 19
click at [112, 439] on span "Apply" at bounding box center [104, 441] width 22 height 11
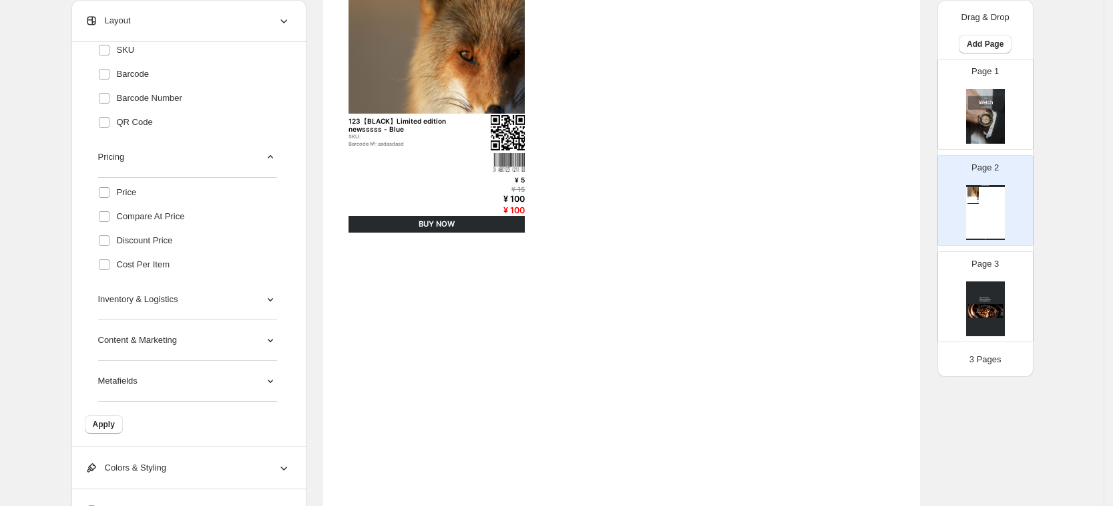
scroll to position [216, 0]
drag, startPoint x: 192, startPoint y: 291, endPoint x: 198, endPoint y: 304, distance: 14.0
click at [193, 291] on div "Inventory & Logistics" at bounding box center [187, 299] width 179 height 41
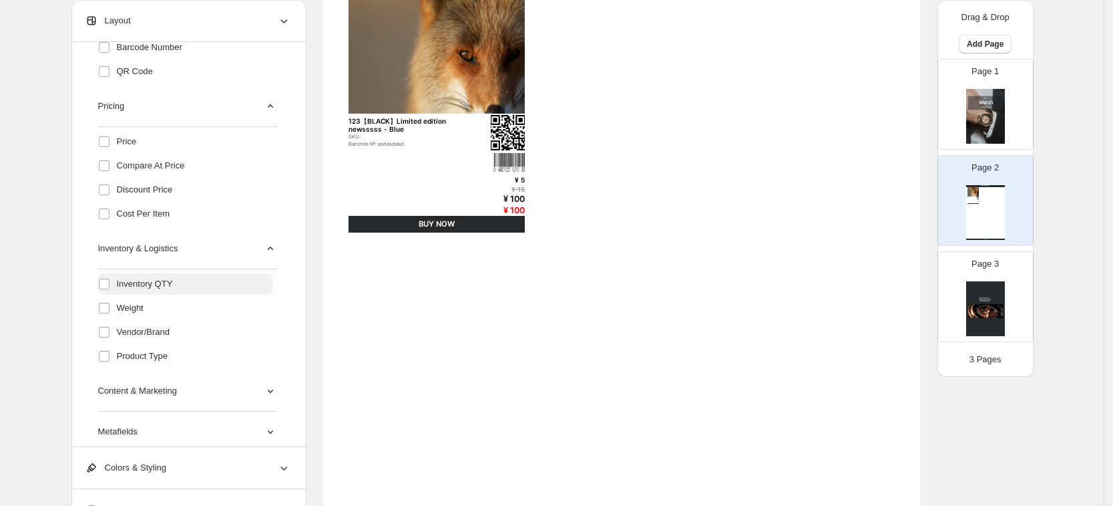
scroll to position [269, 0]
click at [116, 281] on label at bounding box center [106, 280] width 17 height 17
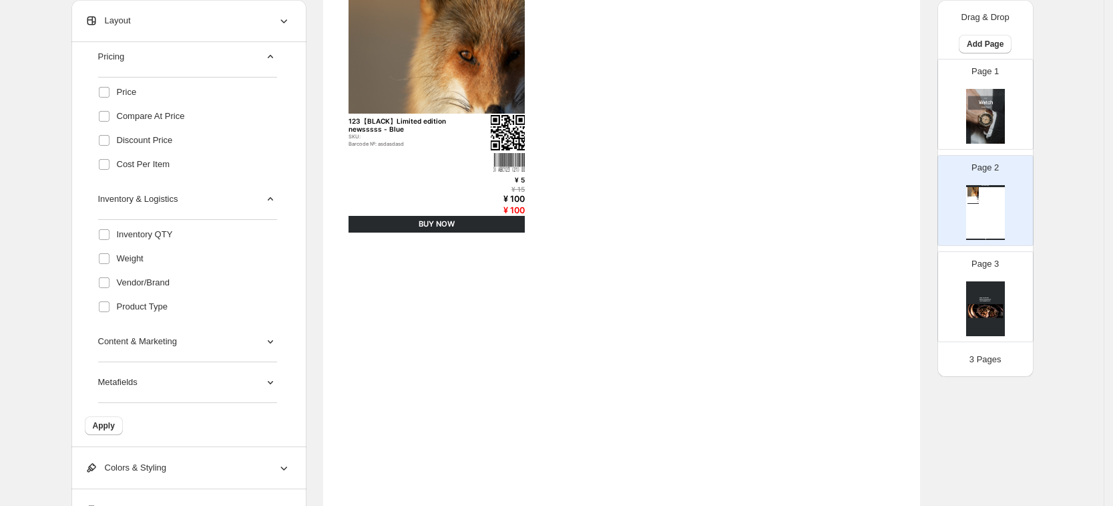
scroll to position [317, 0]
click at [106, 424] on span "Apply" at bounding box center [104, 423] width 22 height 11
click at [115, 418] on span "Apply" at bounding box center [104, 423] width 22 height 11
click at [109, 427] on span "Apply" at bounding box center [104, 423] width 22 height 11
click at [117, 417] on button "Apply" at bounding box center [104, 423] width 38 height 19
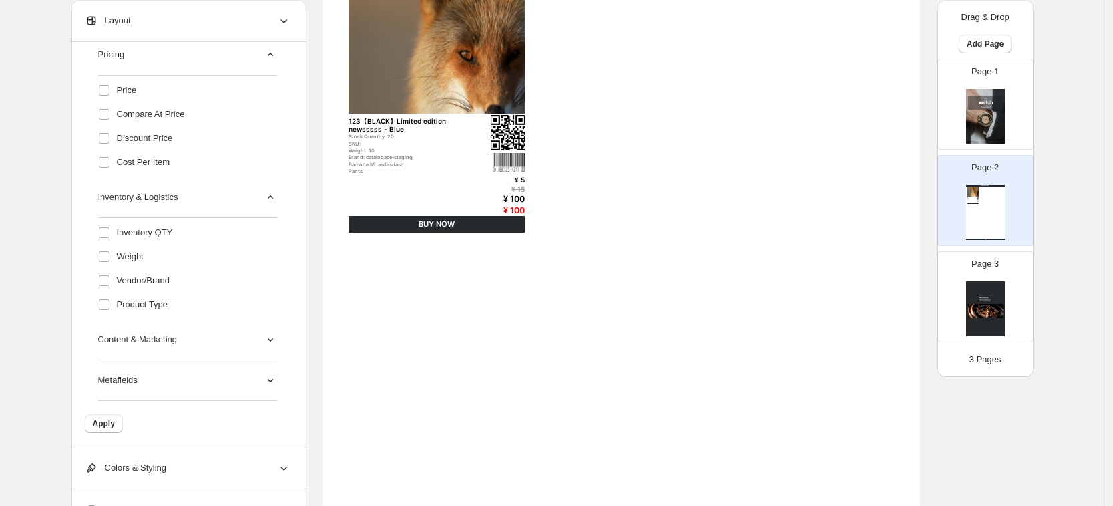
click at [154, 351] on div "Content & Marketing" at bounding box center [187, 339] width 179 height 41
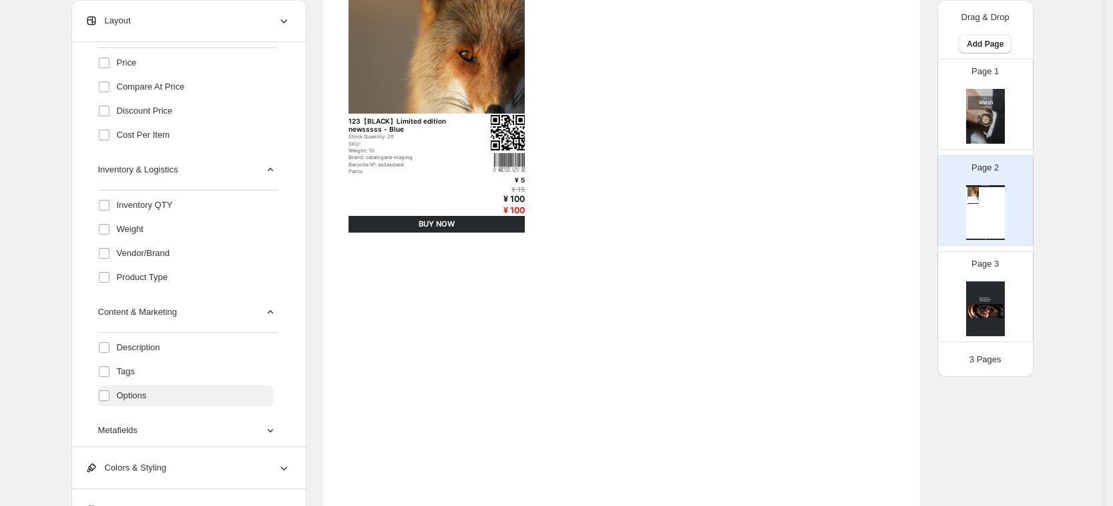
scroll to position [389, 0]
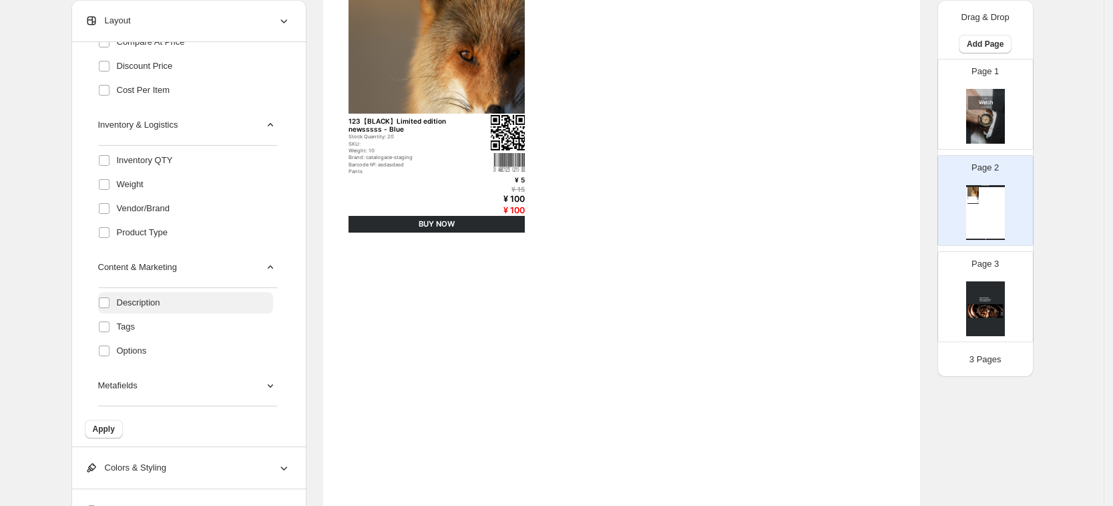
click at [130, 299] on span "Description" at bounding box center [138, 302] width 43 height 13
click at [110, 424] on span "Apply" at bounding box center [104, 428] width 22 height 11
click at [124, 330] on span "Tags" at bounding box center [126, 326] width 18 height 13
click at [108, 432] on span "Apply" at bounding box center [104, 428] width 22 height 11
click at [126, 349] on span "Options" at bounding box center [132, 350] width 30 height 13
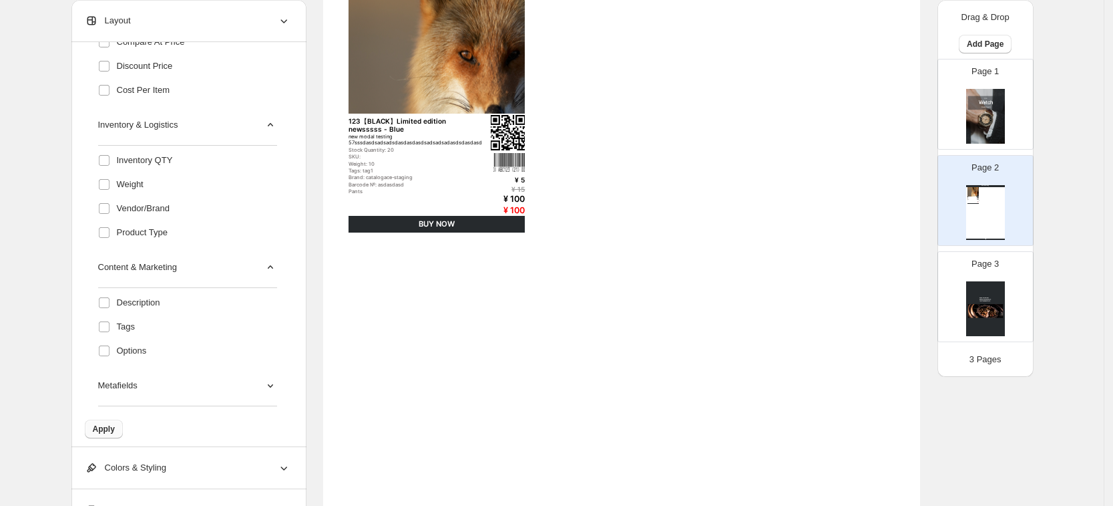
click at [115, 425] on span "Apply" at bounding box center [104, 428] width 22 height 11
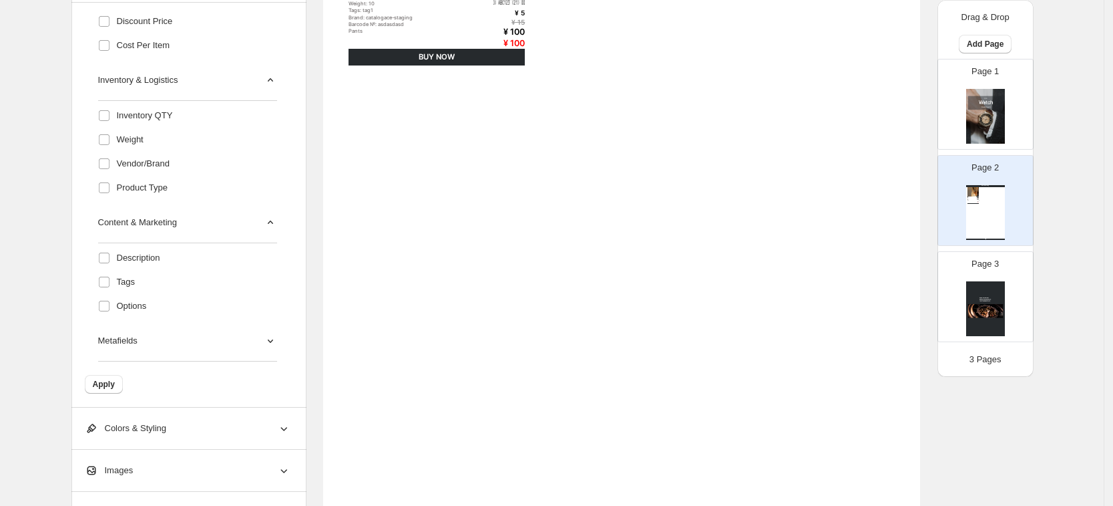
click at [175, 351] on div "Metafields" at bounding box center [187, 341] width 179 height 41
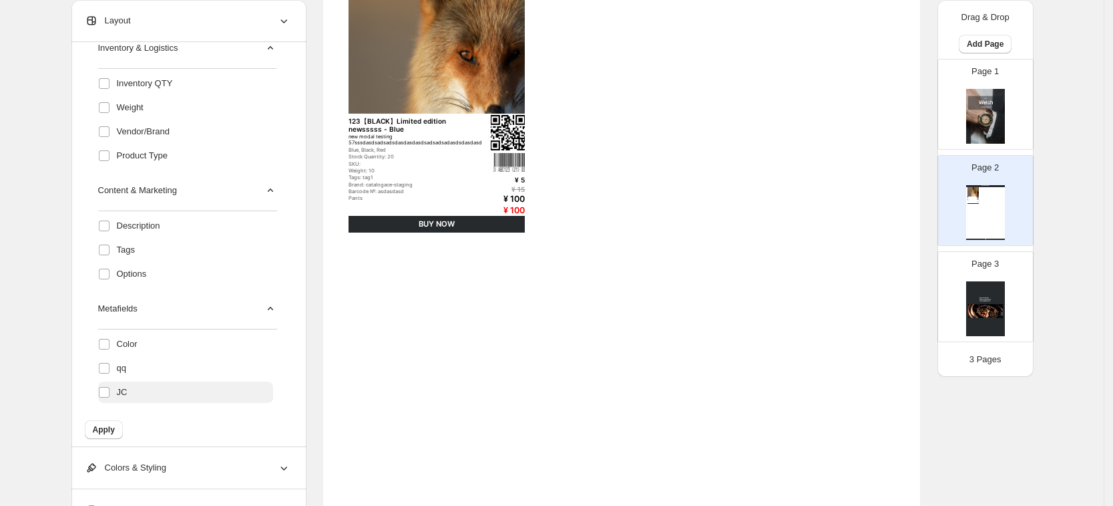
scroll to position [472, 0]
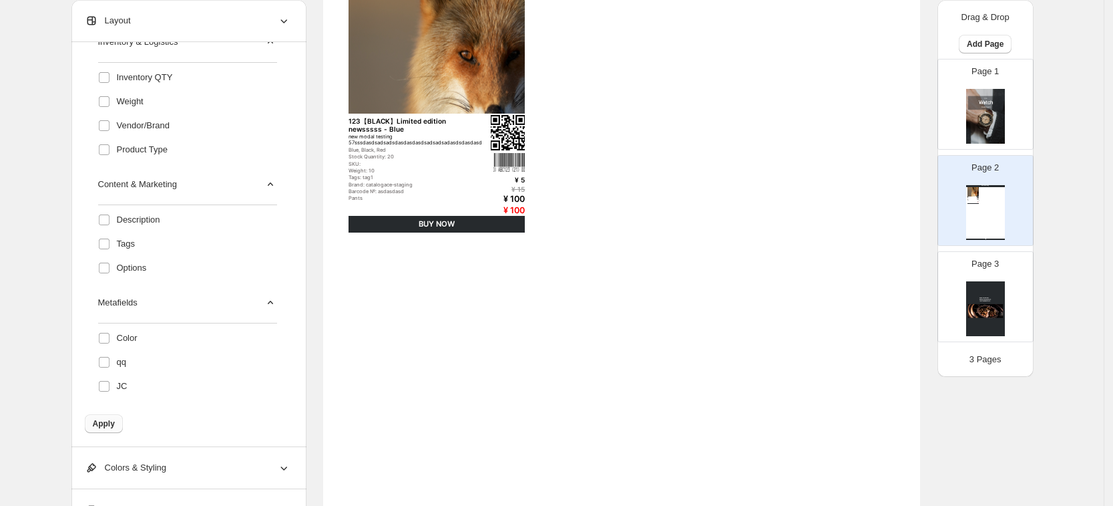
click at [108, 425] on span "Apply" at bounding box center [104, 423] width 22 height 11
click at [110, 419] on span "Apply" at bounding box center [104, 423] width 22 height 11
click at [107, 422] on span "Apply" at bounding box center [104, 423] width 22 height 11
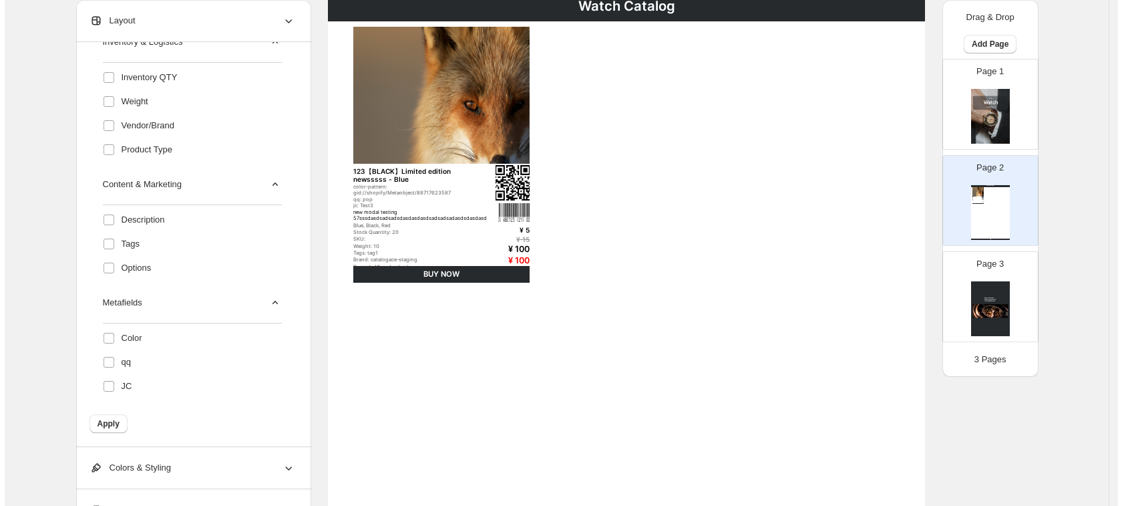
scroll to position [0, 0]
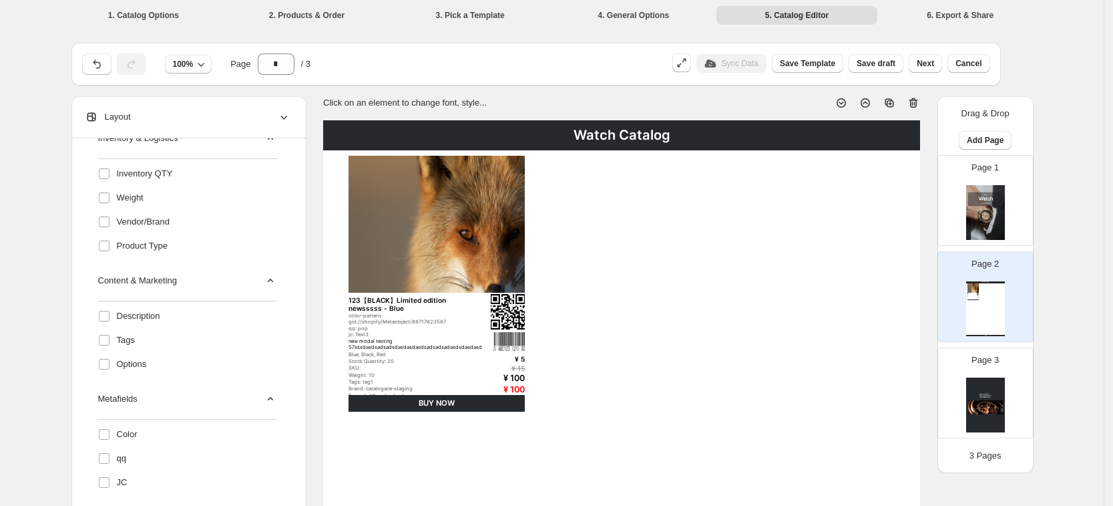
drag, startPoint x: 924, startPoint y: 61, endPoint x: 895, endPoint y: 94, distance: 44.0
click at [924, 61] on span "Next" at bounding box center [925, 63] width 17 height 11
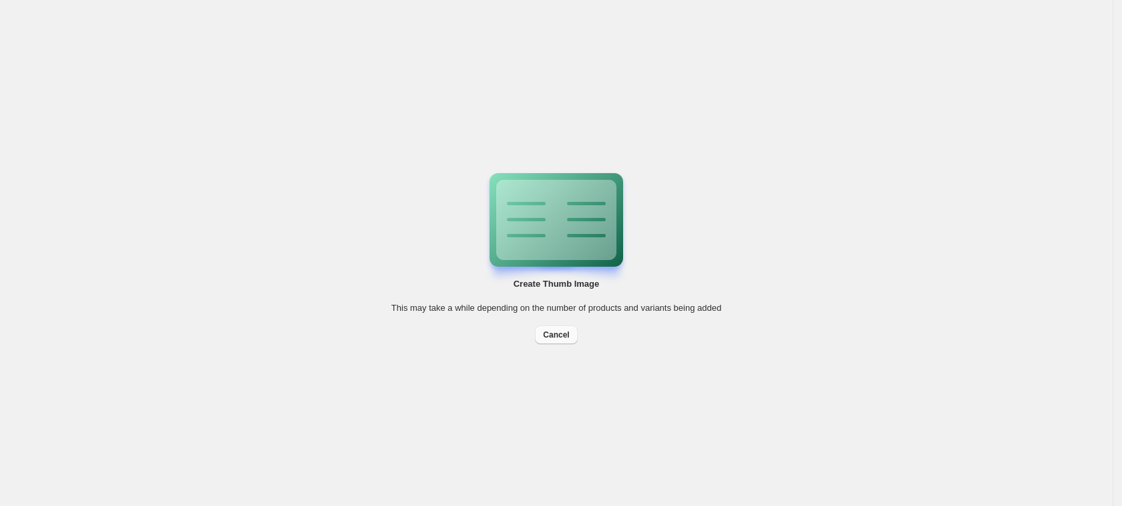
click at [568, 333] on span "Cancel" at bounding box center [556, 334] width 26 height 11
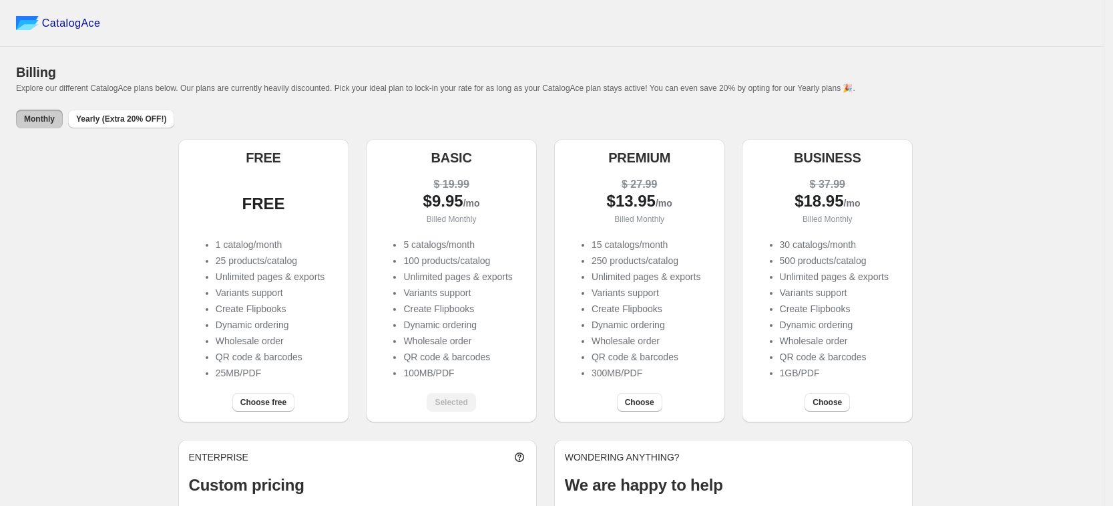
click at [956, 221] on div "FREE FREE 1 catalog/month 25 products/catalog Unlimited pages & exports Variant…" at bounding box center [552, 366] width 1072 height 455
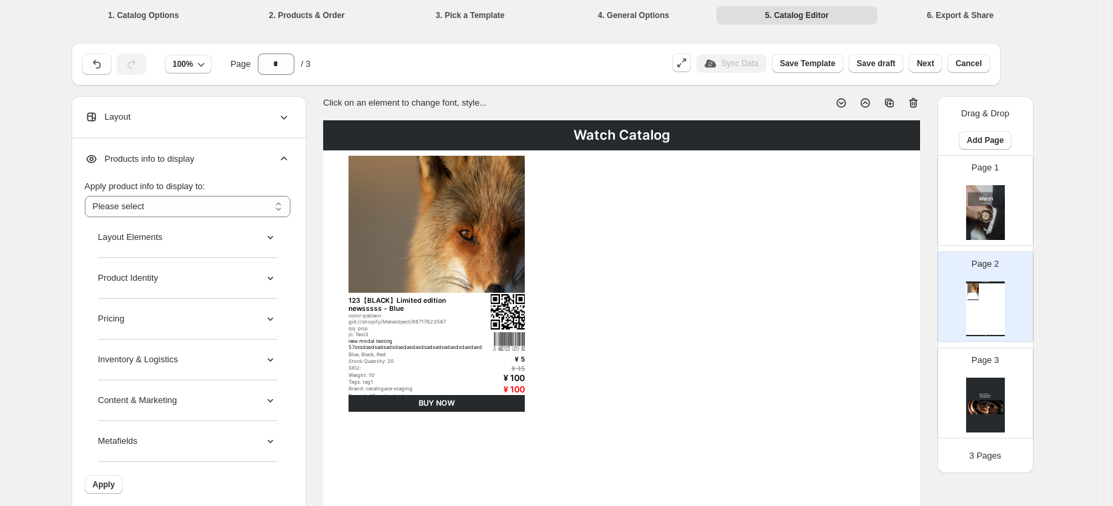
click at [933, 59] on span "Next" at bounding box center [925, 63] width 17 height 11
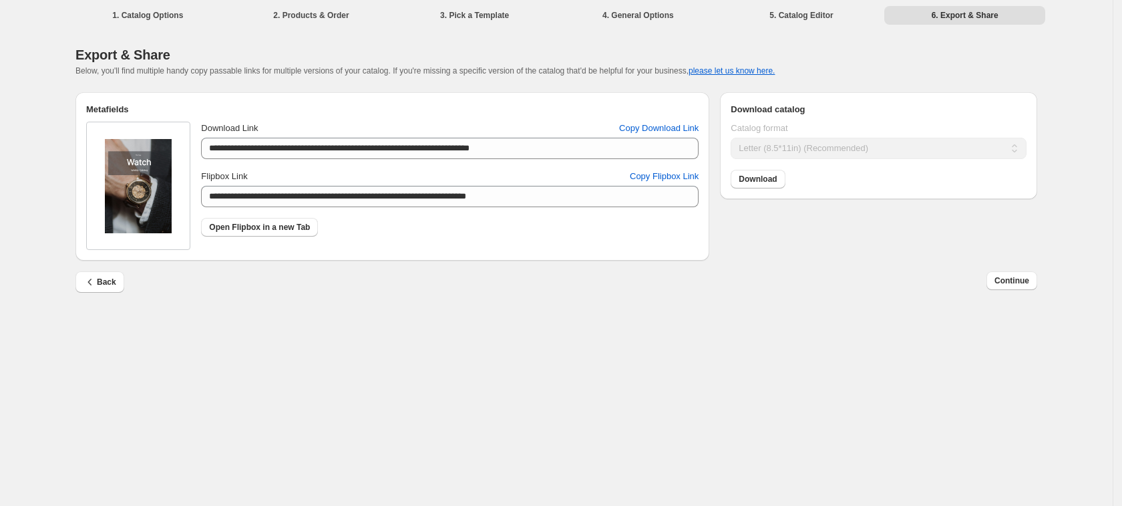
click at [789, 334] on div "**********" at bounding box center [556, 253] width 1113 height 506
click at [286, 229] on span "Open Flipbox in a new Tab" at bounding box center [259, 227] width 101 height 11
